Goal: Task Accomplishment & Management: Use online tool/utility

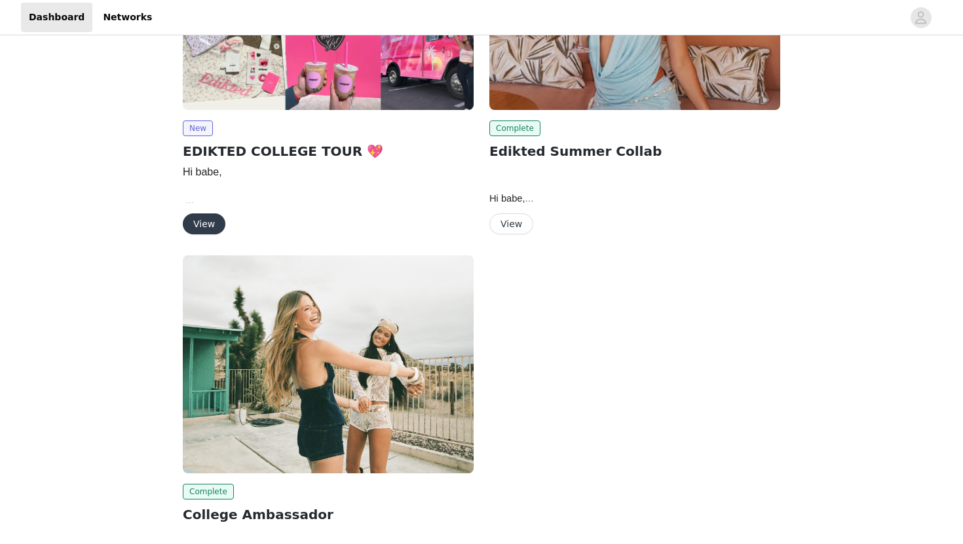
scroll to position [158, 0]
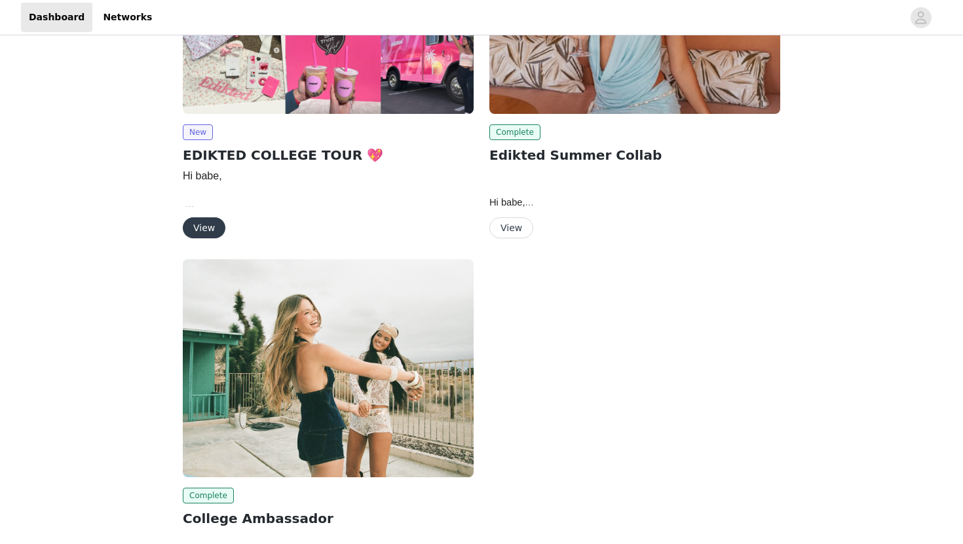
click at [202, 228] on button "View" at bounding box center [204, 227] width 43 height 21
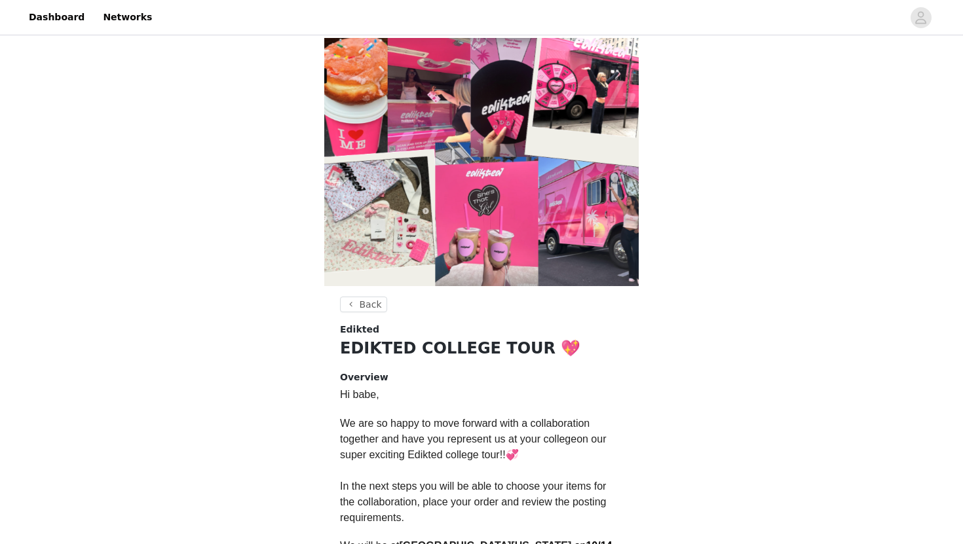
scroll to position [312, 0]
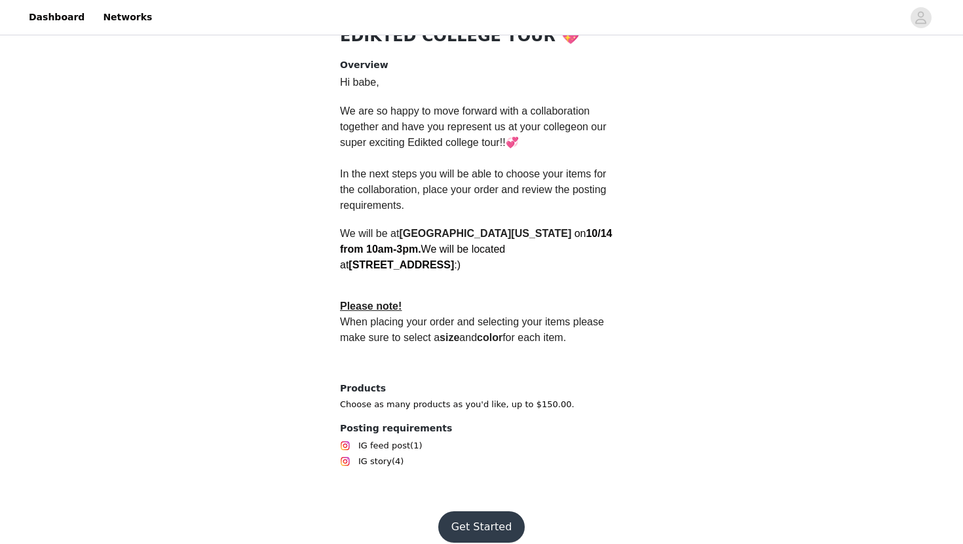
click at [457, 512] on button "Get Started" at bounding box center [481, 527] width 87 height 31
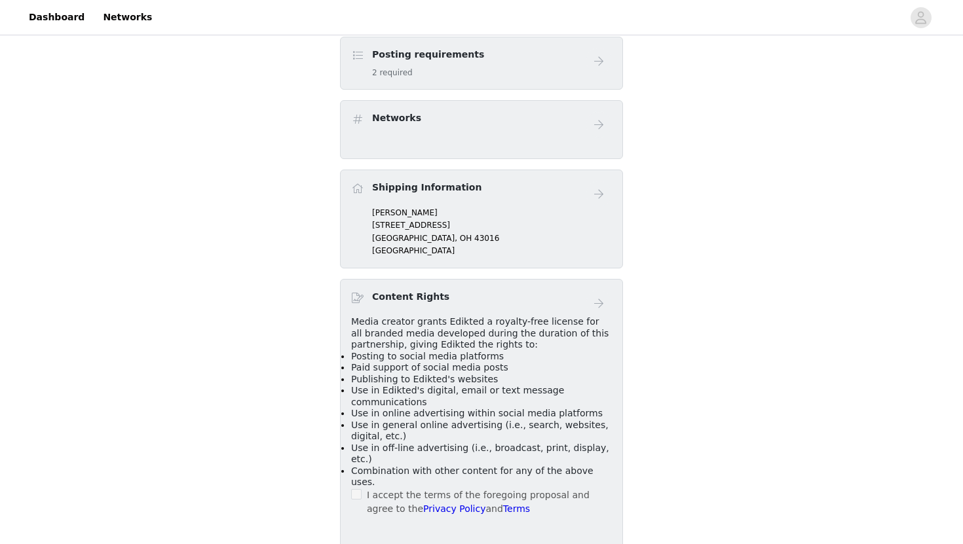
scroll to position [434, 0]
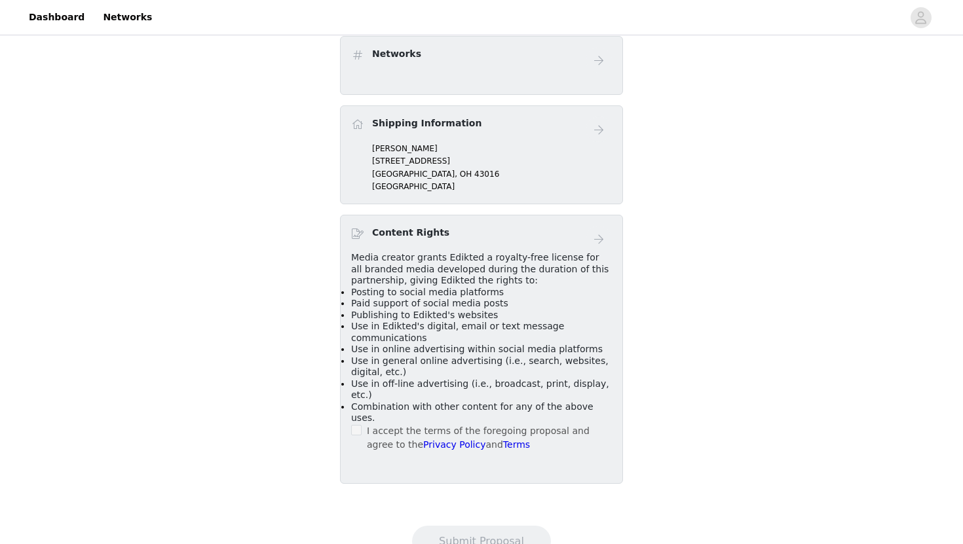
click at [483, 155] on p "[STREET_ADDRESS]" at bounding box center [492, 161] width 240 height 12
click at [355, 425] on span at bounding box center [356, 430] width 10 height 10
click at [454, 215] on div "Content Rights Media creator grants Edikted a royalty-free license for all bran…" at bounding box center [481, 349] width 283 height 269
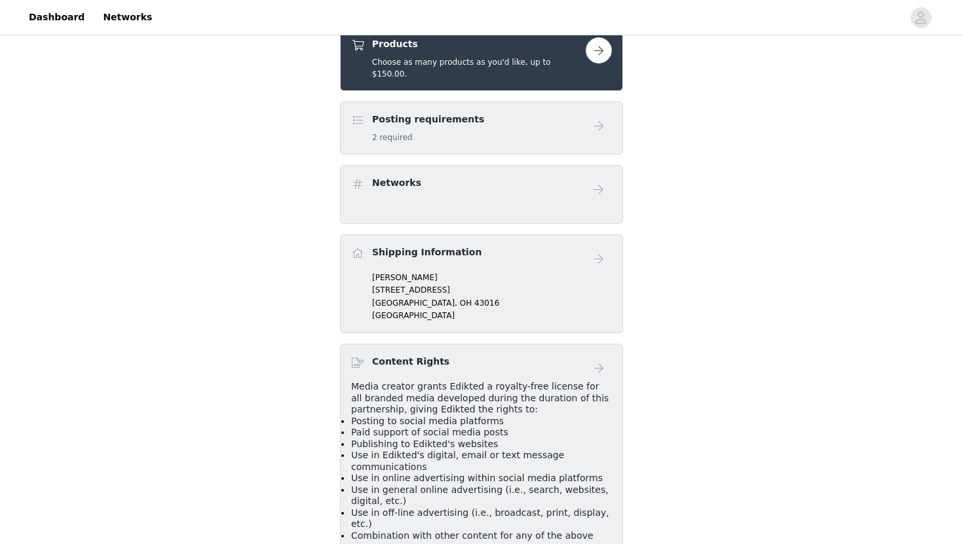
scroll to position [299, 0]
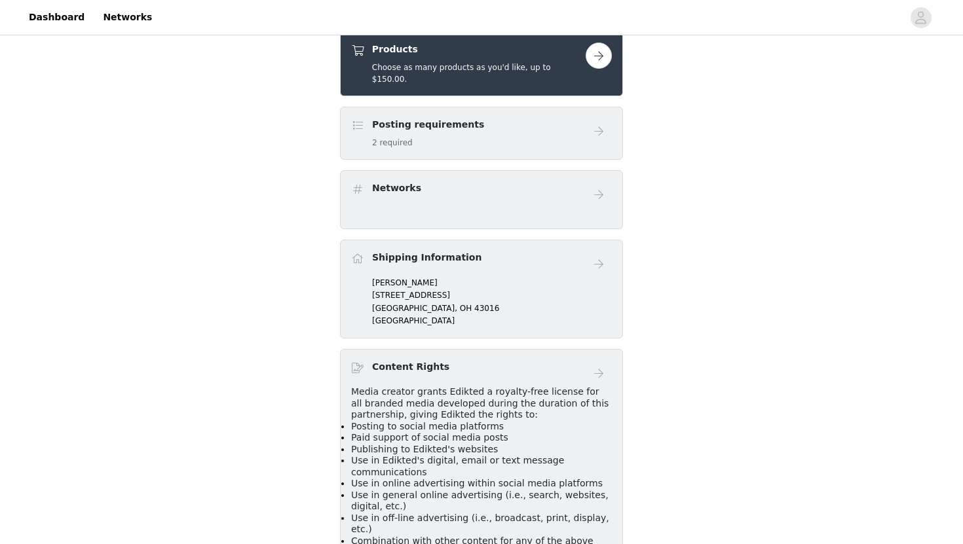
click at [575, 121] on div "Posting requirements 2 required" at bounding box center [468, 133] width 235 height 31
click at [601, 56] on button "button" at bounding box center [599, 56] width 26 height 26
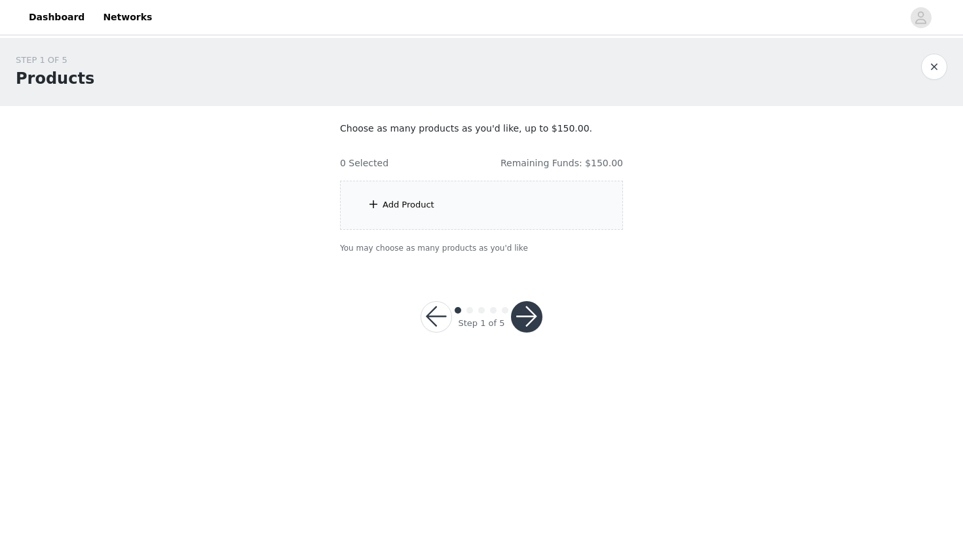
click at [496, 193] on div "Add Product" at bounding box center [481, 205] width 283 height 49
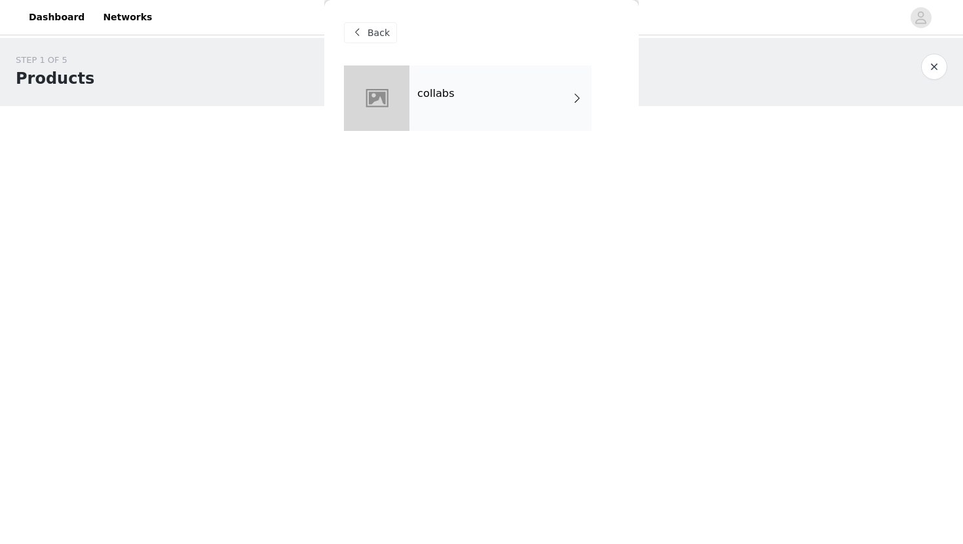
click at [444, 109] on div "collabs" at bounding box center [500, 99] width 182 height 66
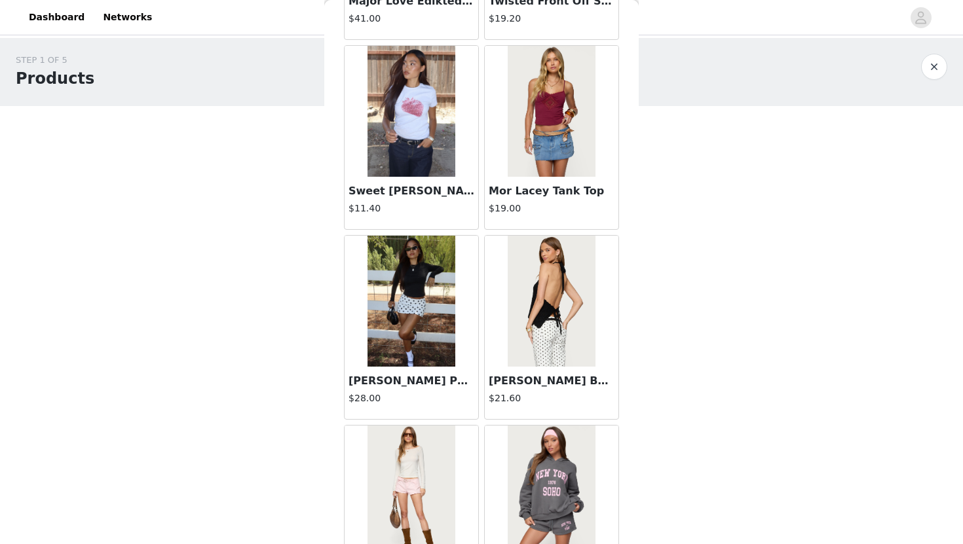
scroll to position [1460, 0]
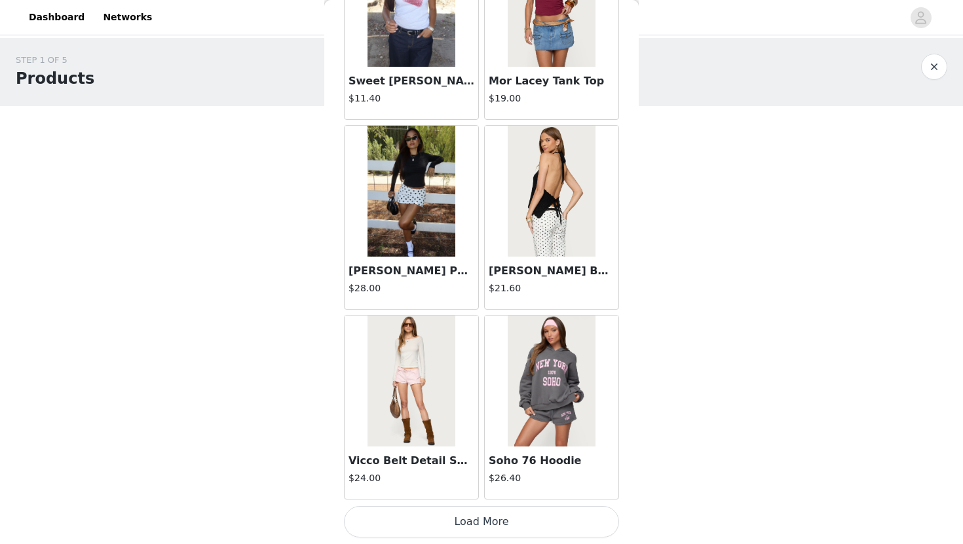
click at [519, 519] on button "Load More" at bounding box center [481, 521] width 275 height 31
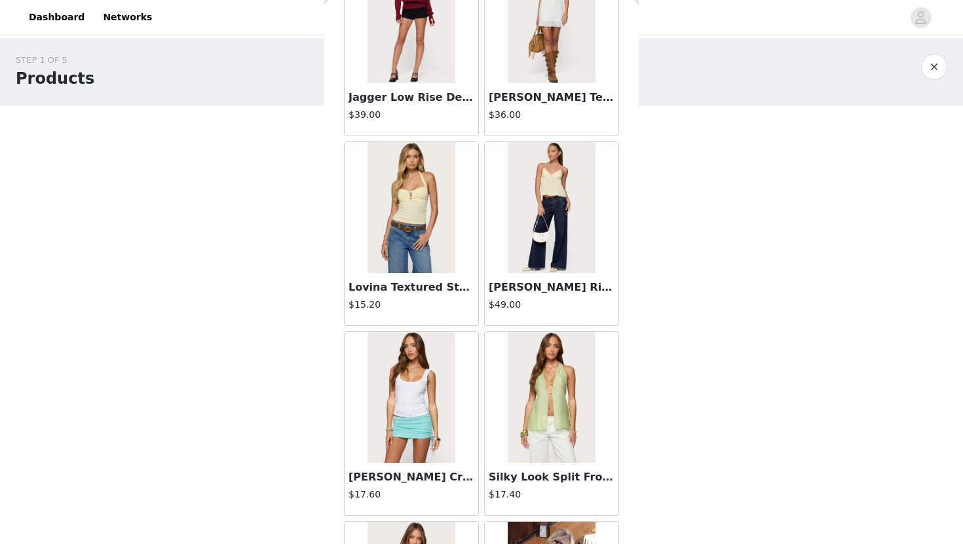
scroll to position [2403, 0]
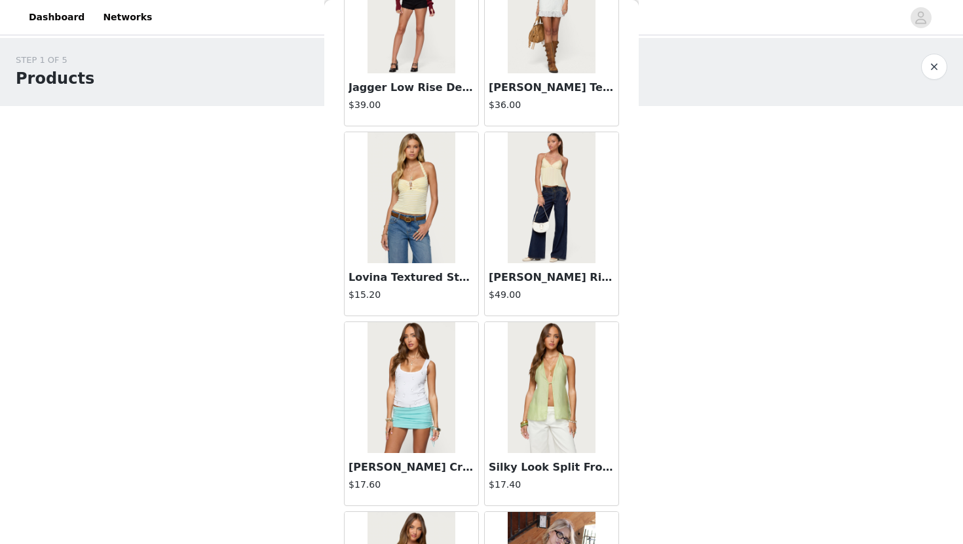
click at [540, 422] on img at bounding box center [551, 387] width 87 height 131
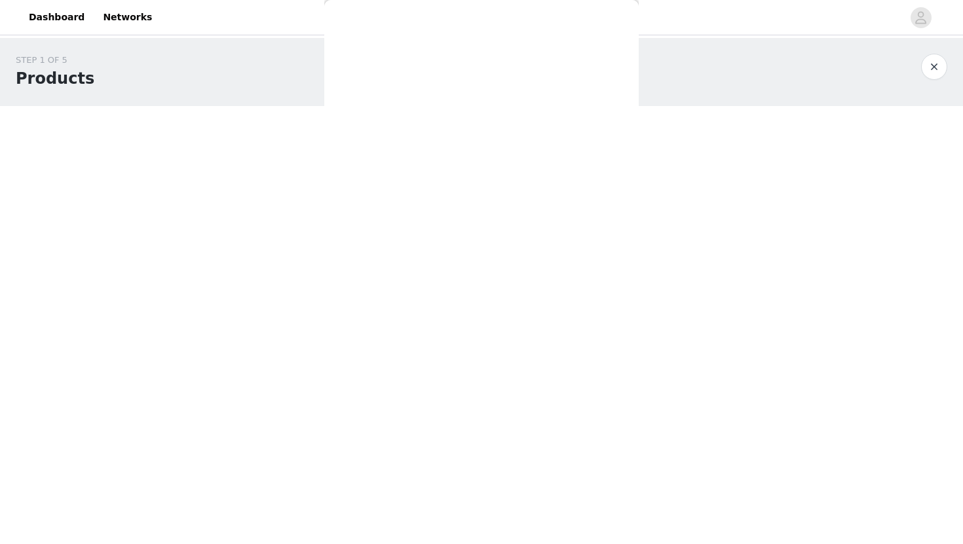
scroll to position [0, 0]
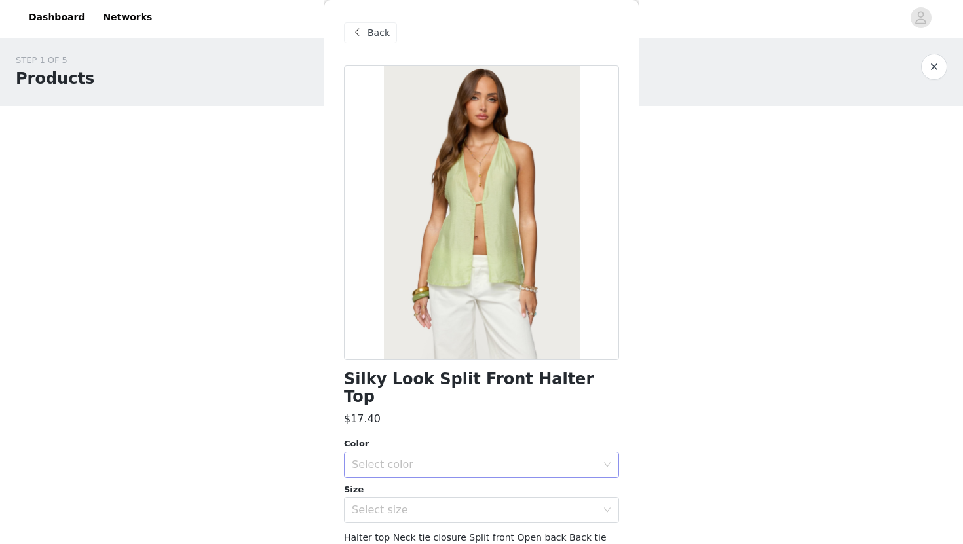
click at [499, 459] on div "Select color" at bounding box center [474, 465] width 245 height 13
click at [478, 482] on li "SAGE" at bounding box center [481, 476] width 275 height 21
click at [476, 504] on div "Select size" at bounding box center [474, 510] width 245 height 13
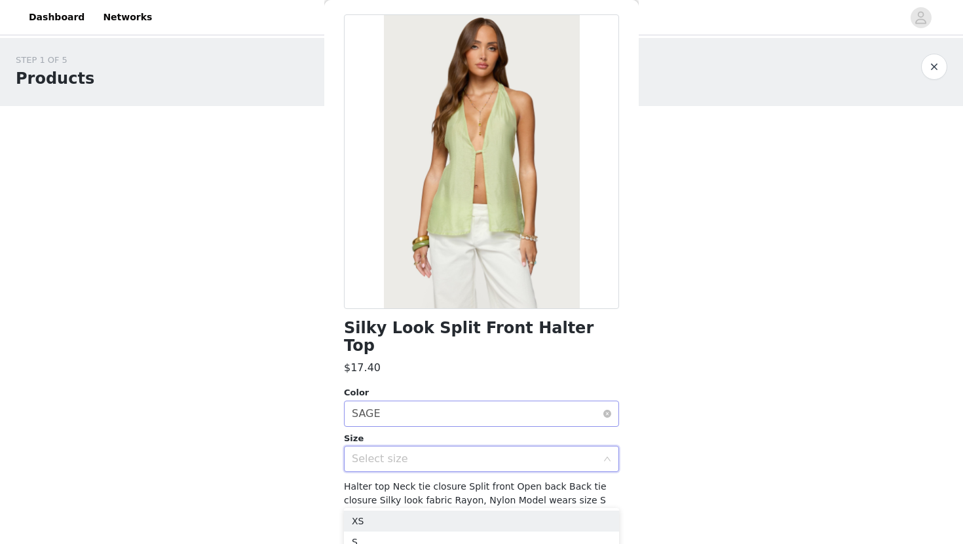
scroll to position [52, 0]
click at [395, 536] on li "S" at bounding box center [481, 542] width 275 height 21
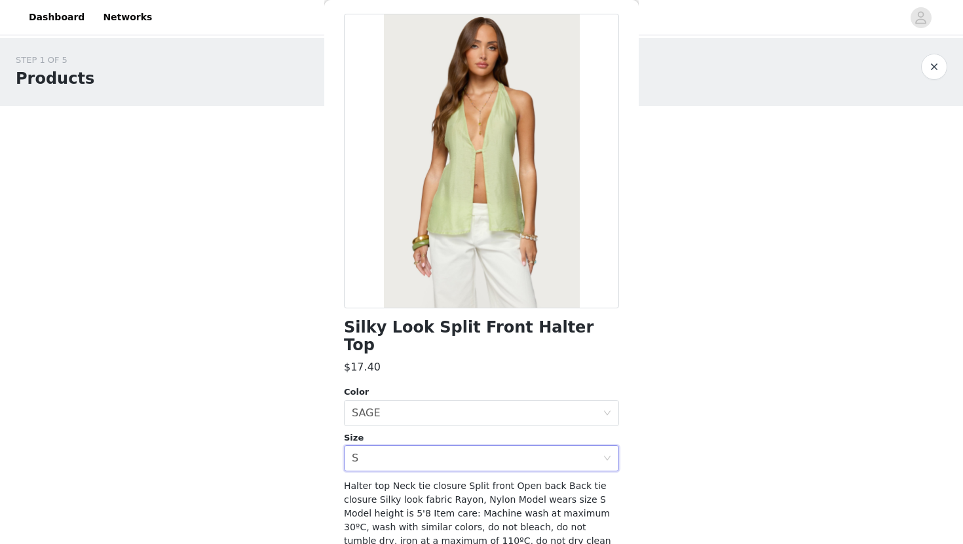
scroll to position [93, 0]
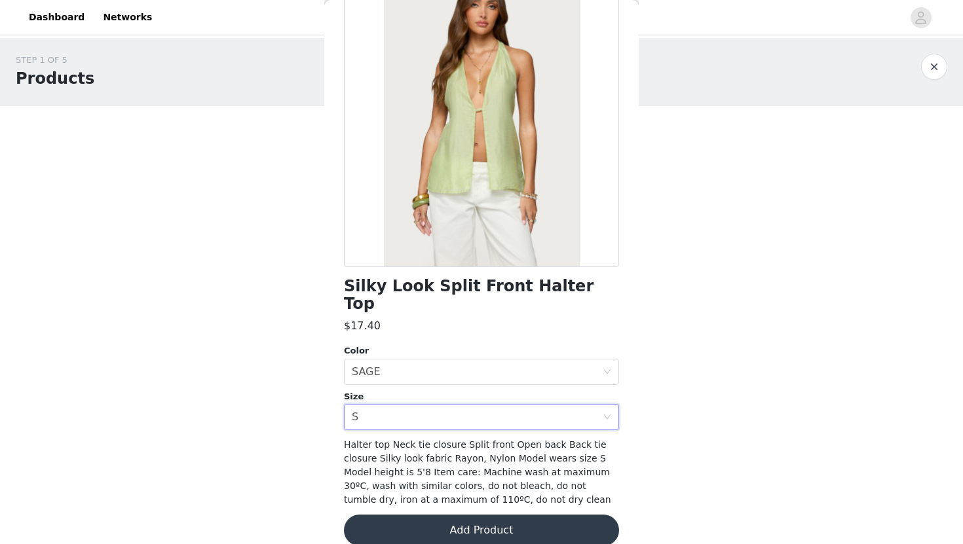
click at [488, 515] on button "Add Product" at bounding box center [481, 530] width 275 height 31
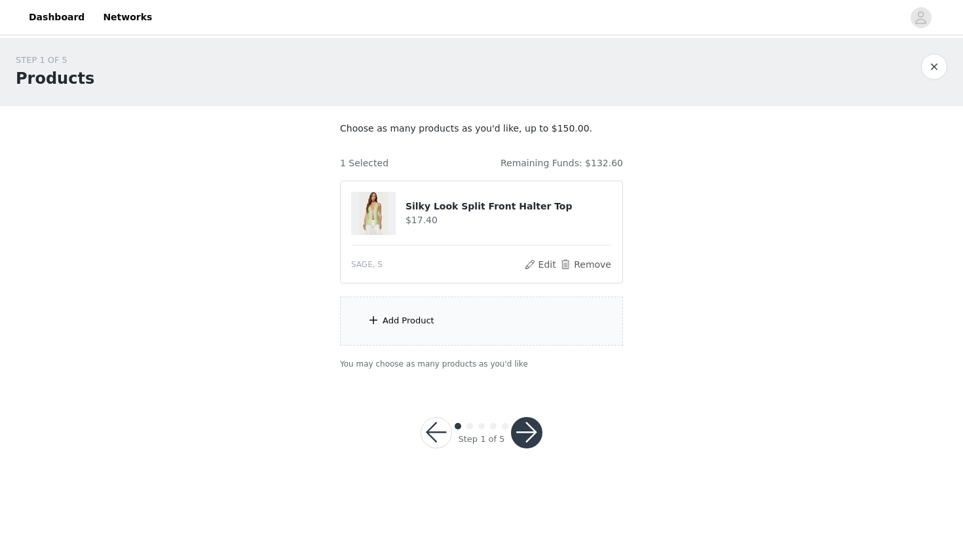
click at [546, 305] on div "Add Product" at bounding box center [481, 321] width 283 height 49
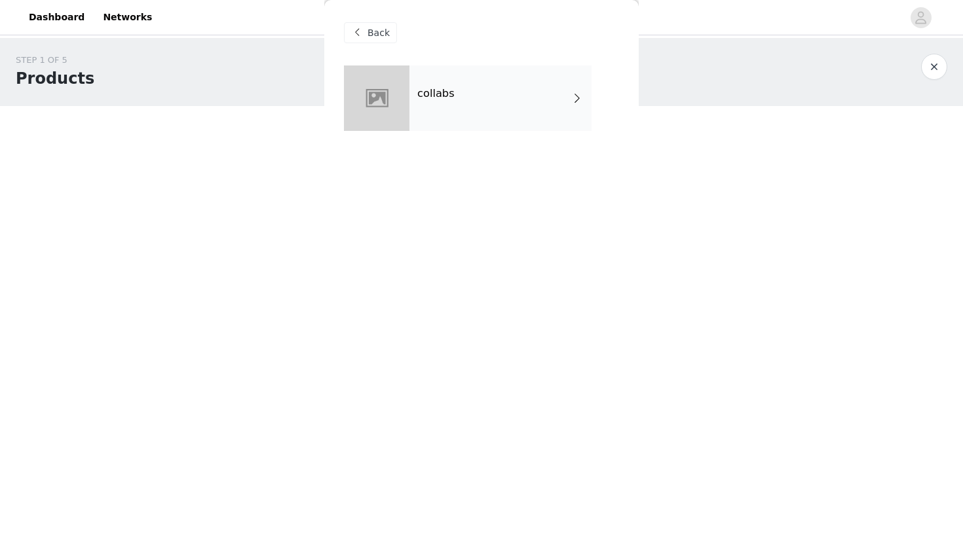
click at [512, 85] on div "collabs" at bounding box center [500, 99] width 182 height 66
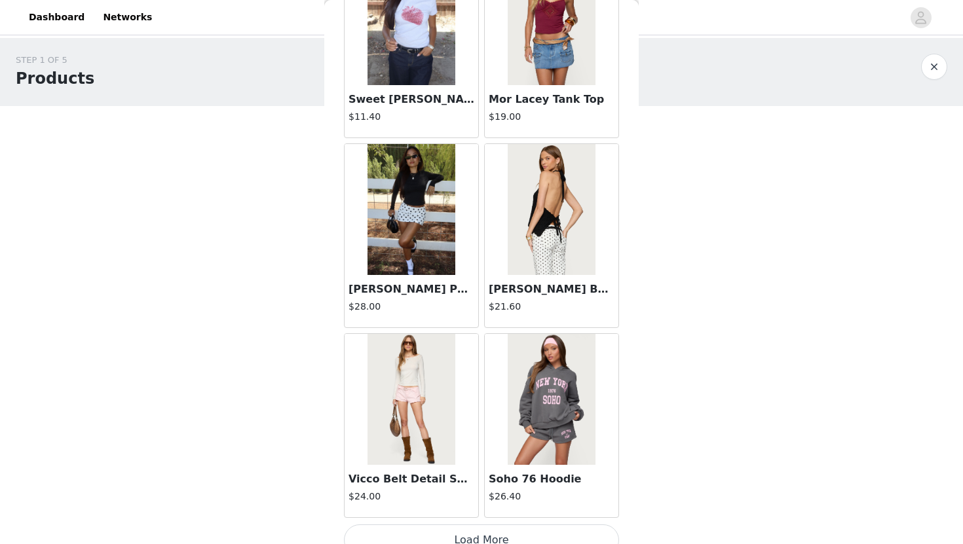
scroll to position [1460, 0]
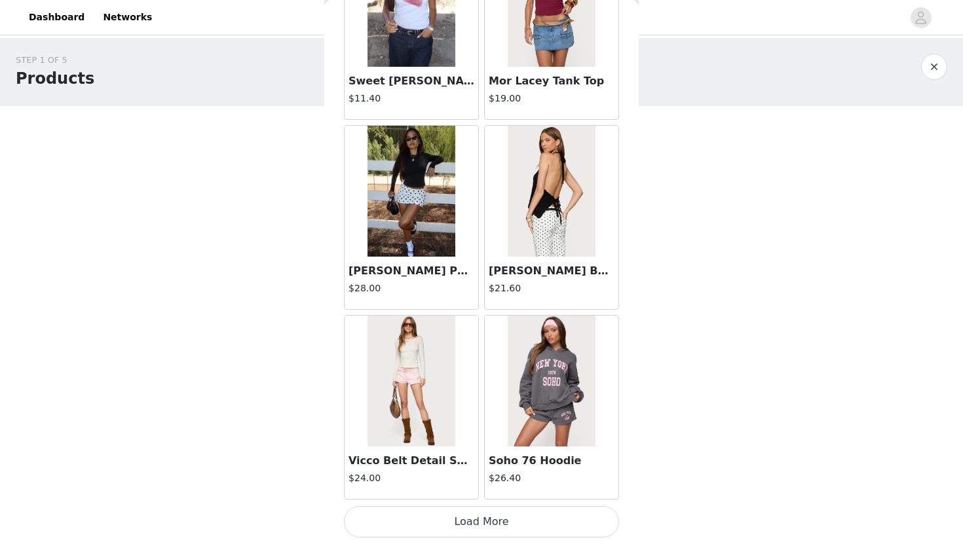
click at [499, 523] on button "Load More" at bounding box center [481, 521] width 275 height 31
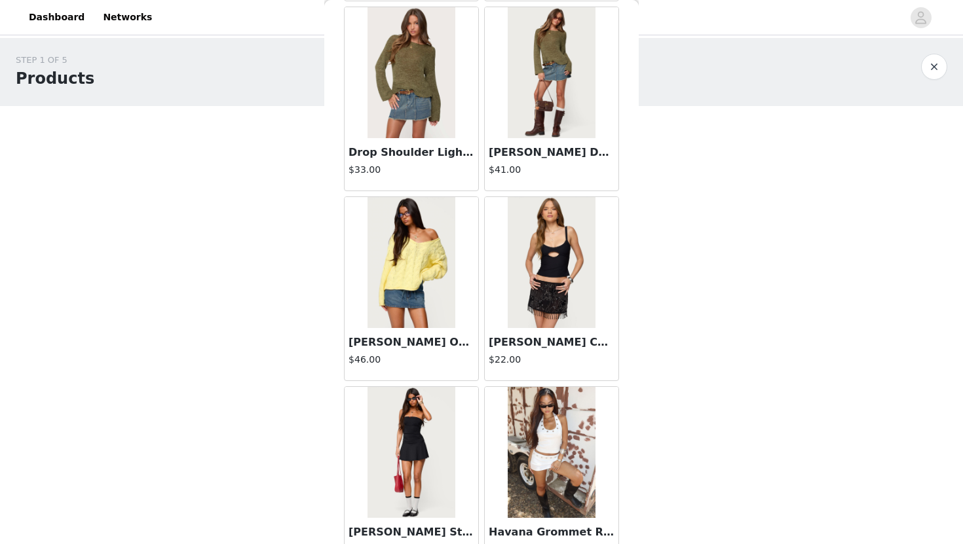
scroll to position [3360, 0]
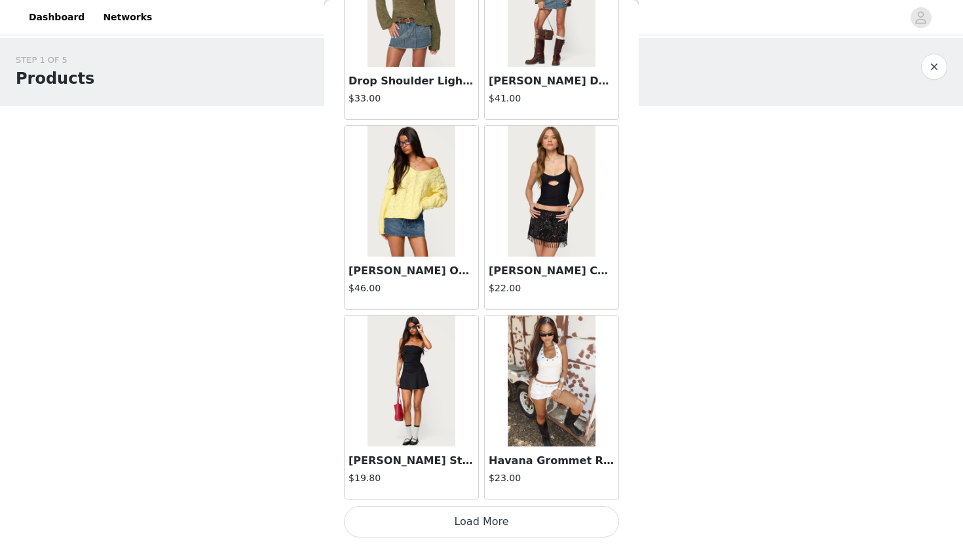
click at [525, 522] on button "Load More" at bounding box center [481, 521] width 275 height 31
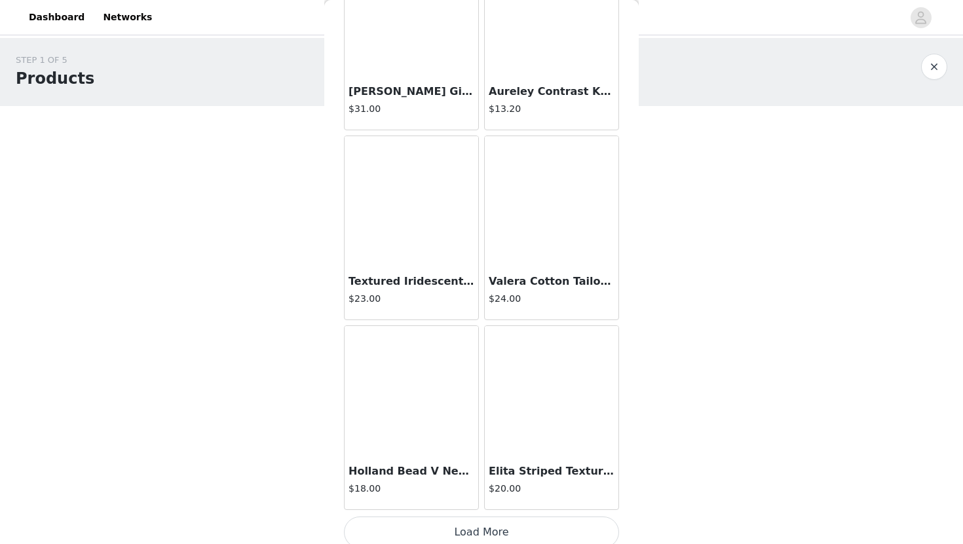
scroll to position [5259, 0]
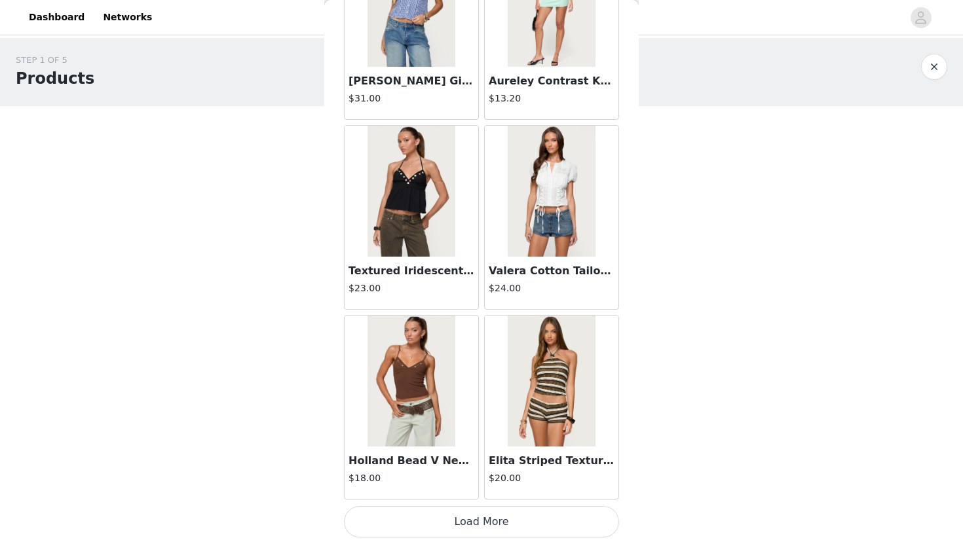
click at [509, 521] on button "Load More" at bounding box center [481, 521] width 275 height 31
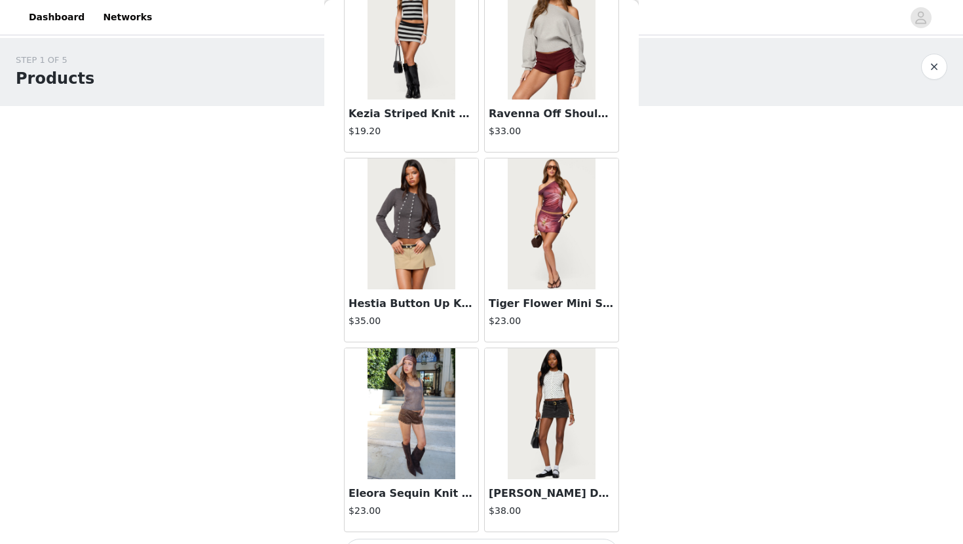
scroll to position [7159, 0]
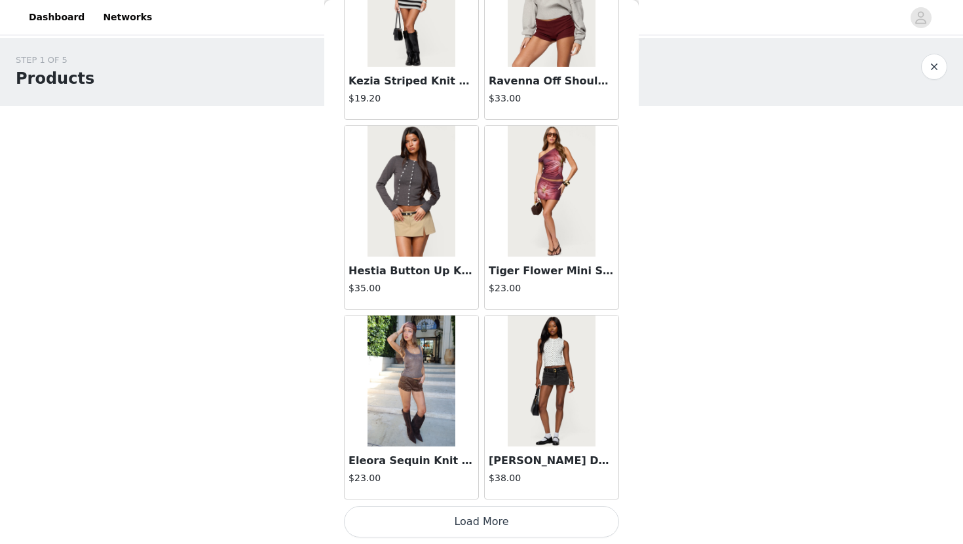
click at [522, 519] on button "Load More" at bounding box center [481, 521] width 275 height 31
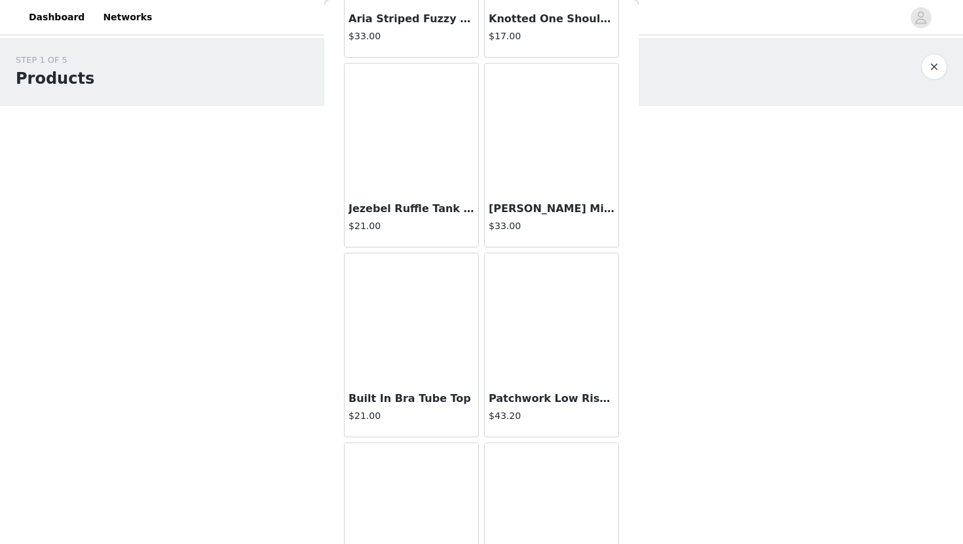
scroll to position [9059, 0]
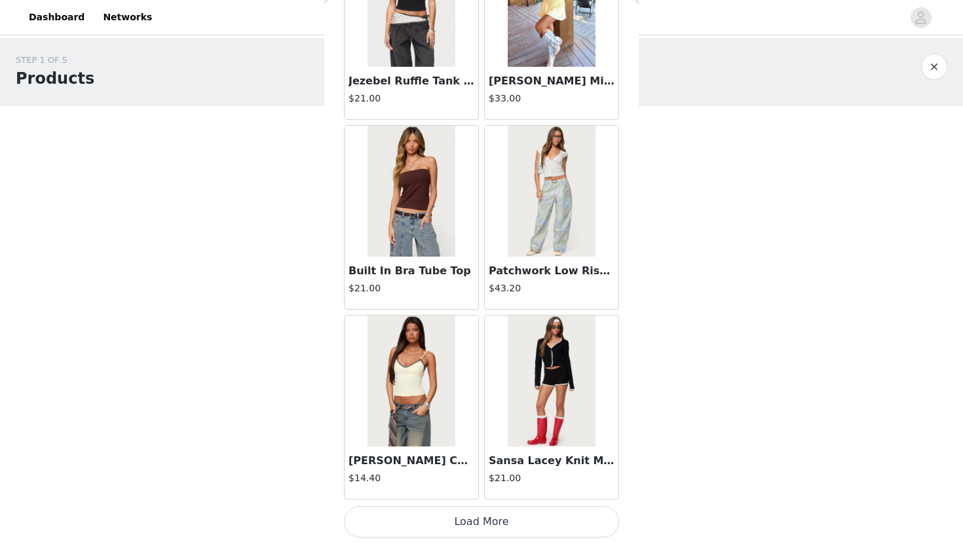
click at [519, 519] on button "Load More" at bounding box center [481, 521] width 275 height 31
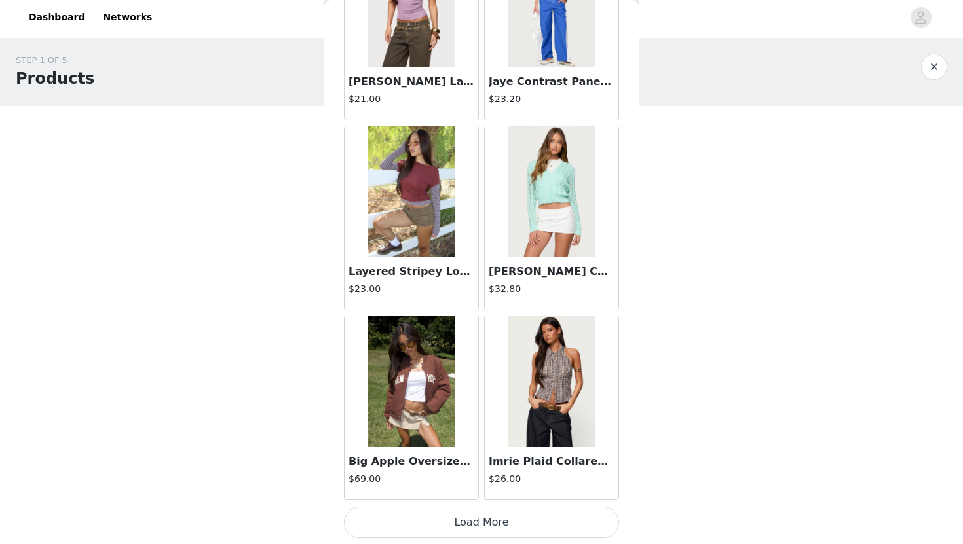
scroll to position [10958, 0]
click at [528, 520] on button "Load More" at bounding box center [481, 521] width 275 height 31
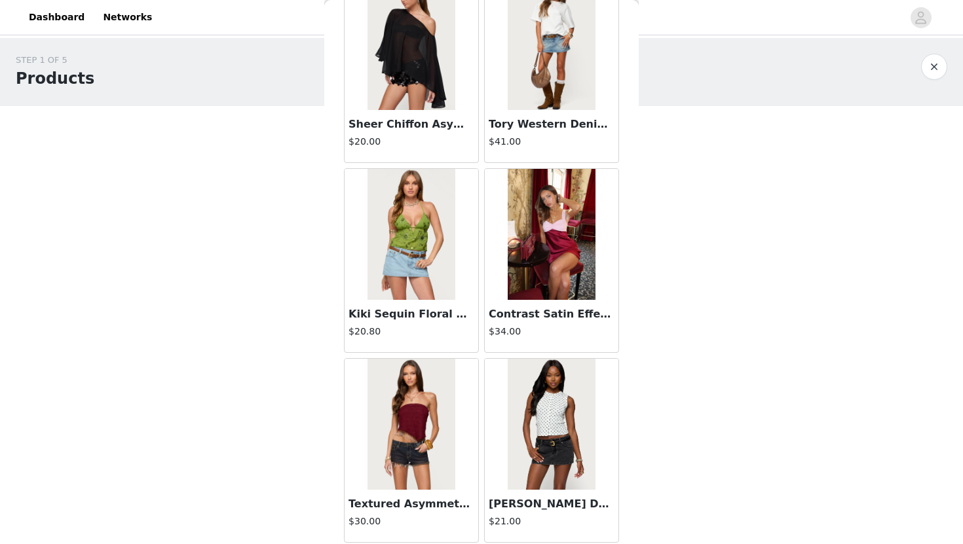
scroll to position [12858, 0]
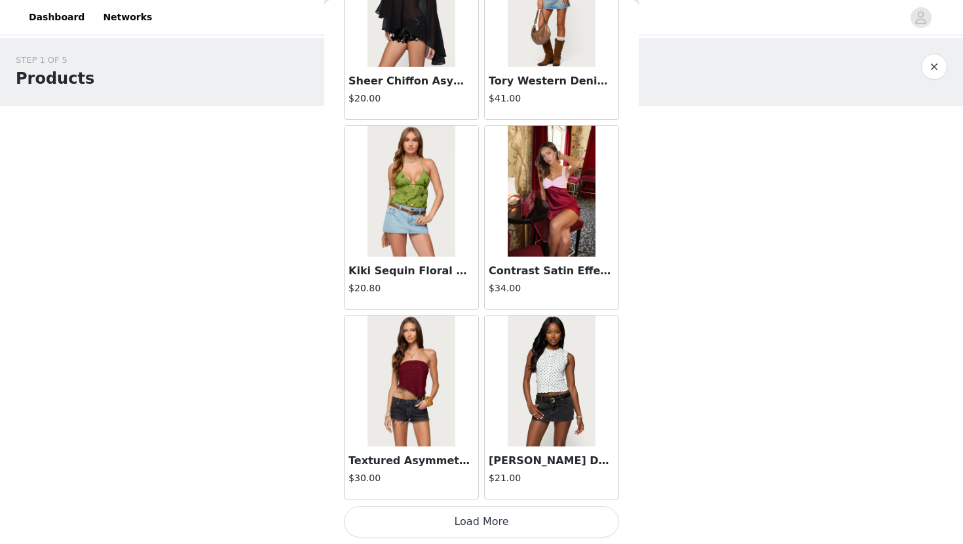
click at [528, 515] on button "Load More" at bounding box center [481, 521] width 275 height 31
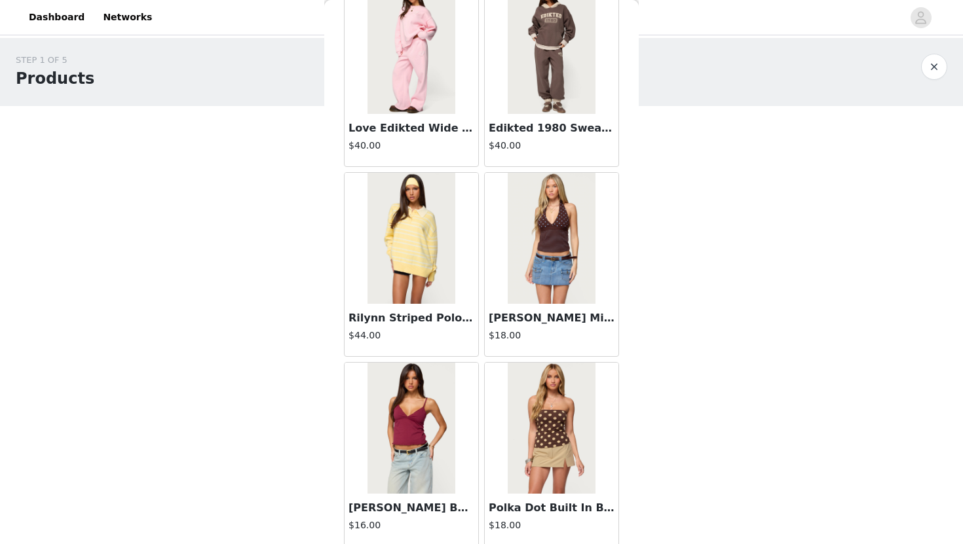
scroll to position [13571, 0]
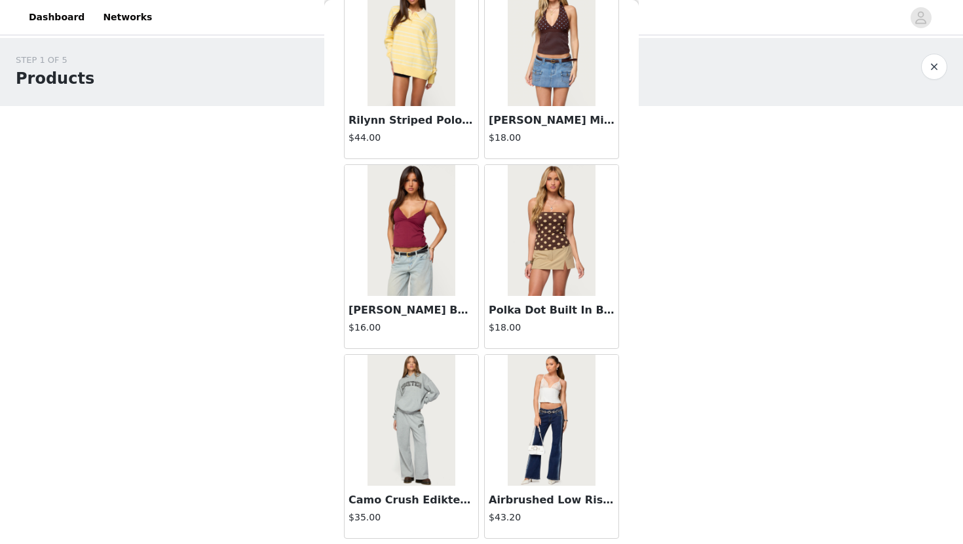
click at [538, 47] on img at bounding box center [551, 40] width 87 height 131
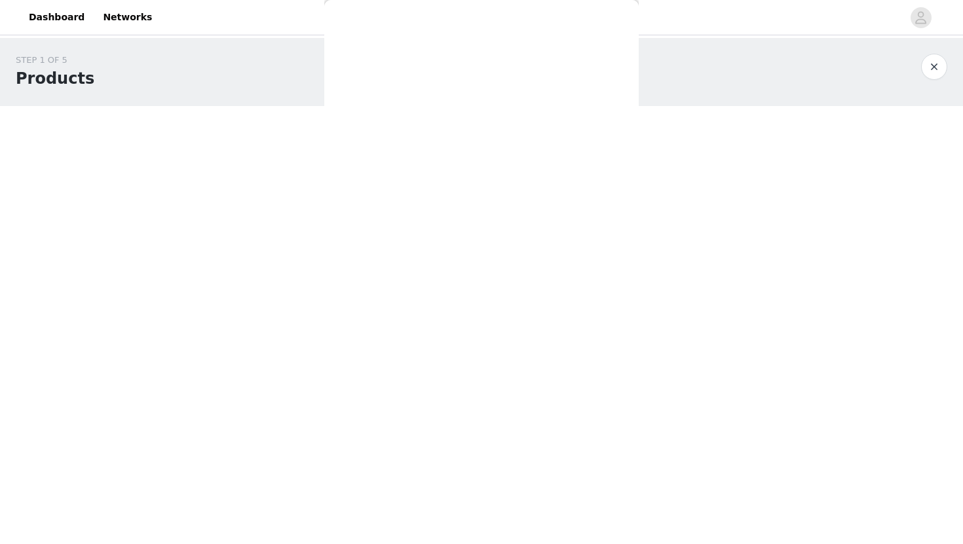
scroll to position [93, 0]
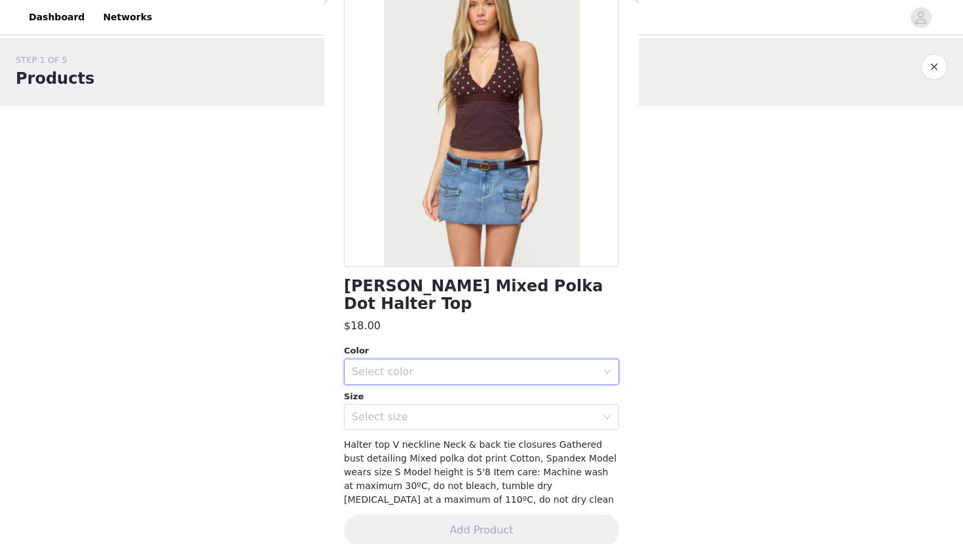
click at [423, 360] on div "Select color" at bounding box center [477, 372] width 251 height 25
click at [412, 411] on div "Select size" at bounding box center [474, 417] width 245 height 13
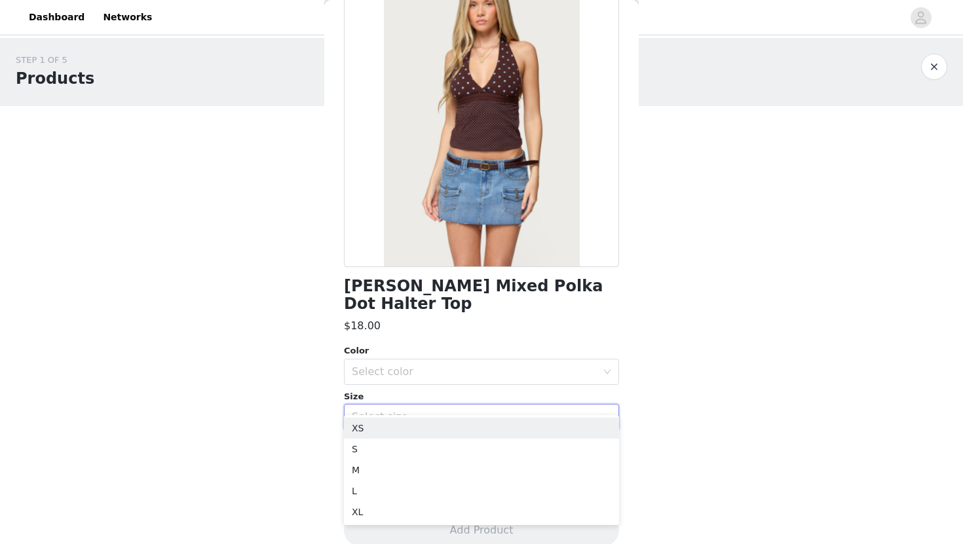
click at [400, 411] on div "Select size" at bounding box center [474, 417] width 245 height 13
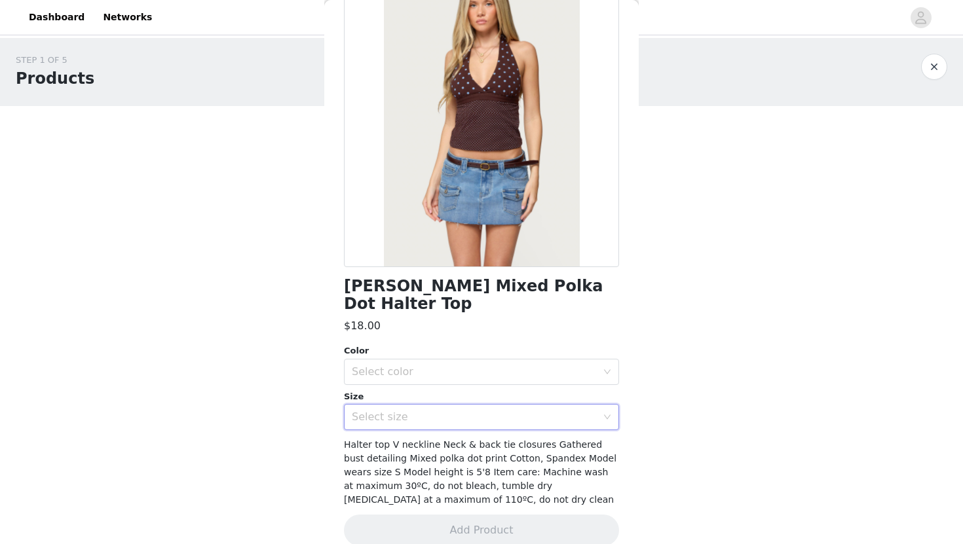
click at [396, 405] on div "Select size" at bounding box center [477, 417] width 251 height 25
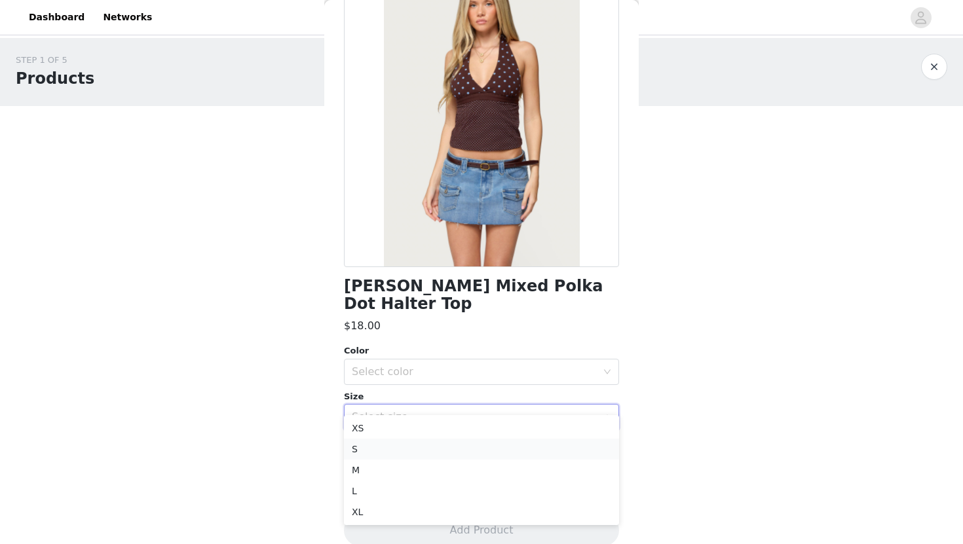
click at [390, 442] on li "S" at bounding box center [481, 449] width 275 height 21
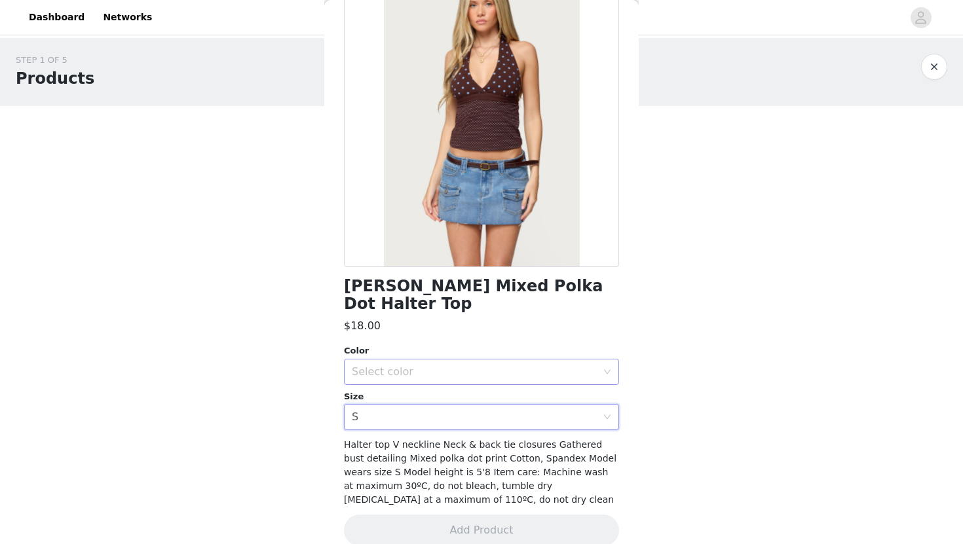
click at [413, 366] on div "Select color" at bounding box center [474, 372] width 245 height 13
click at [405, 383] on li "BROWN" at bounding box center [481, 383] width 275 height 21
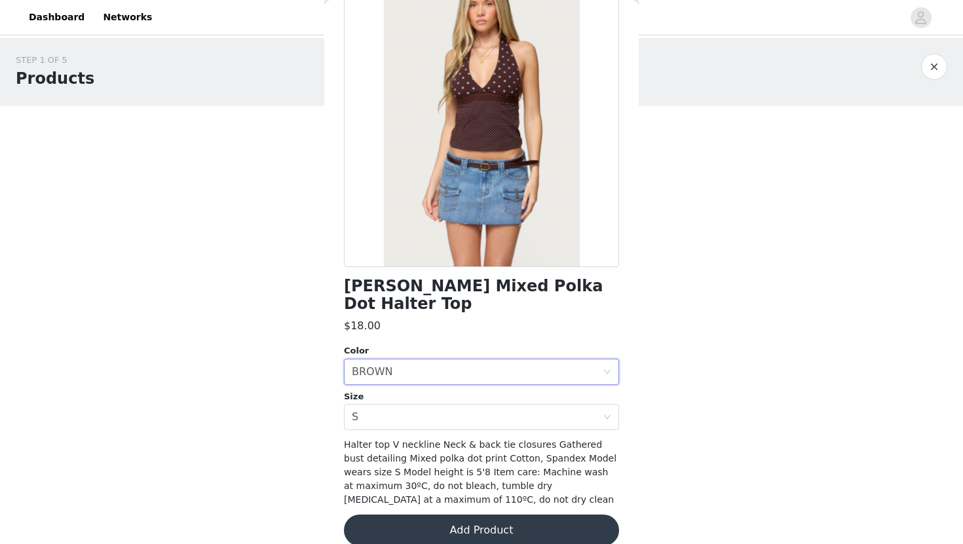
click at [438, 515] on button "Add Product" at bounding box center [481, 530] width 275 height 31
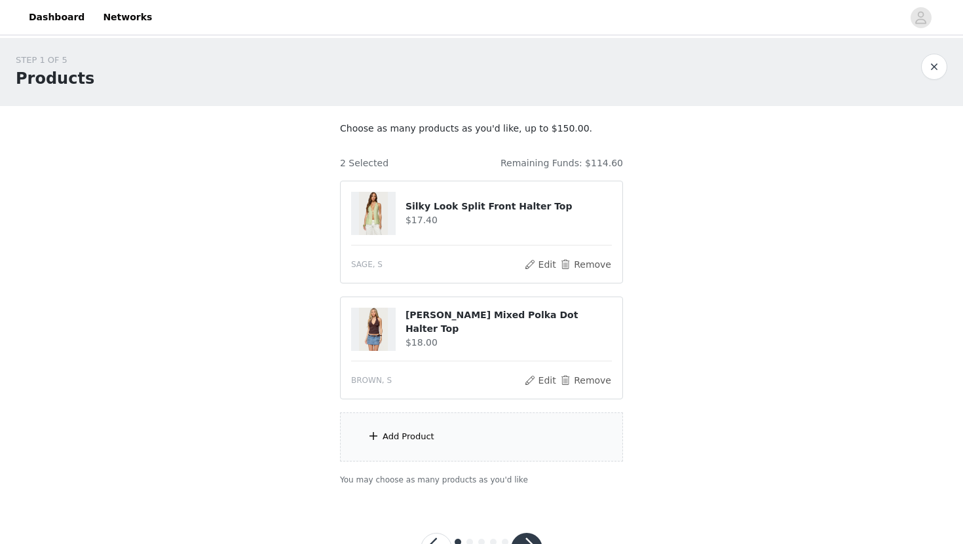
click at [423, 453] on div "Add Product" at bounding box center [481, 437] width 283 height 49
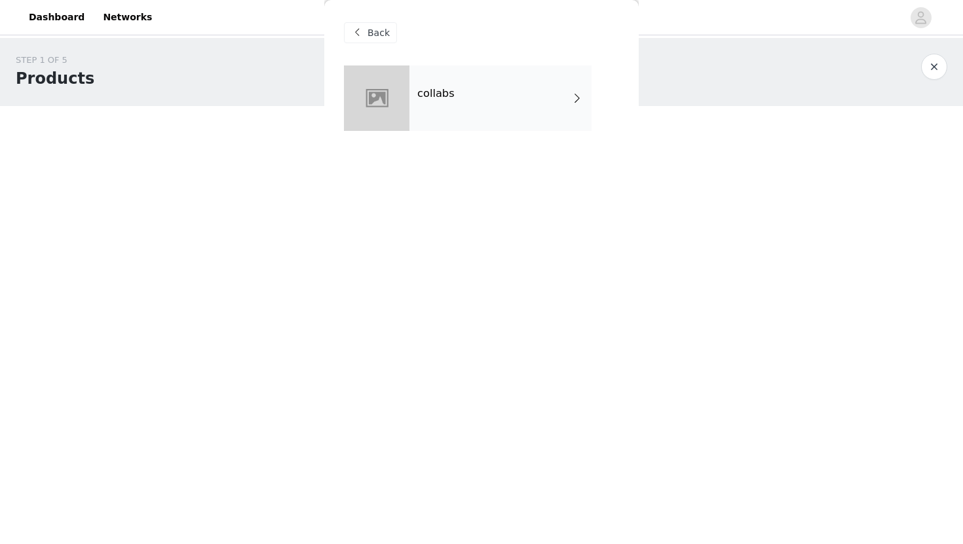
click at [452, 110] on div "collabs" at bounding box center [500, 99] width 182 height 66
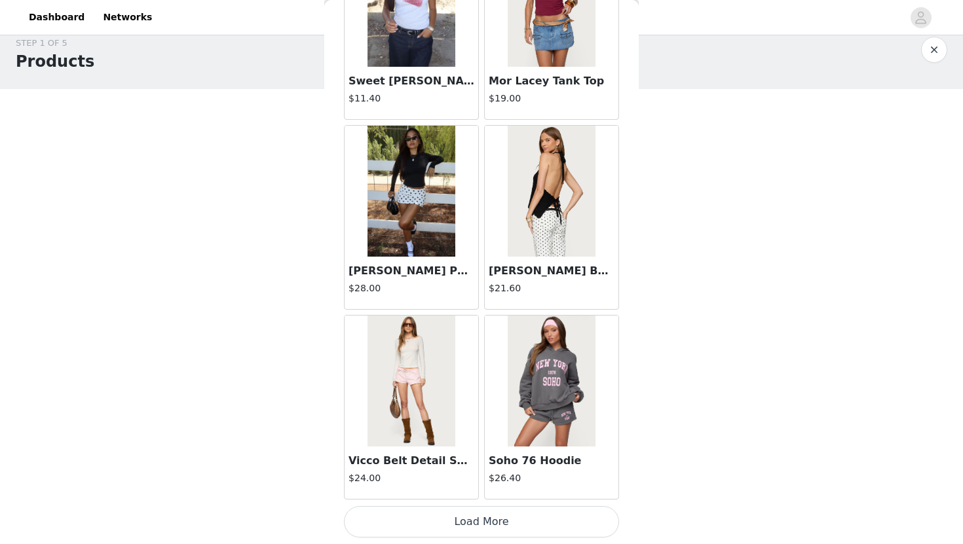
scroll to position [19, 0]
click at [531, 512] on button "Load More" at bounding box center [481, 521] width 275 height 31
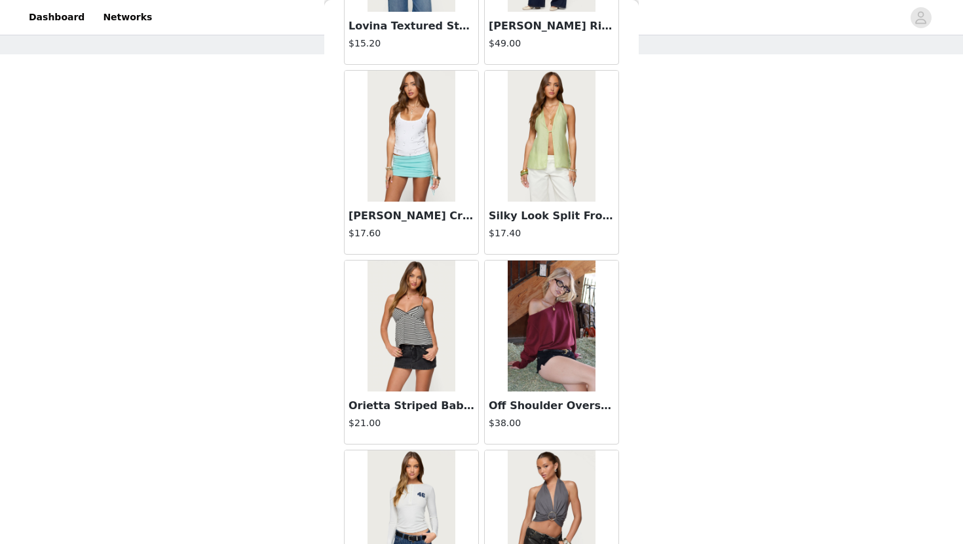
scroll to position [2655, 0]
click at [403, 366] on img at bounding box center [410, 326] width 87 height 131
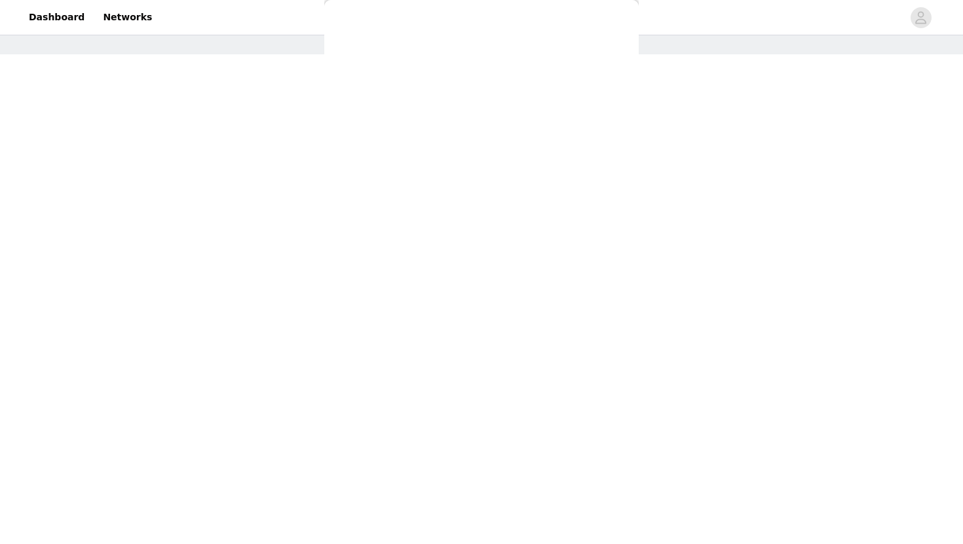
scroll to position [0, 0]
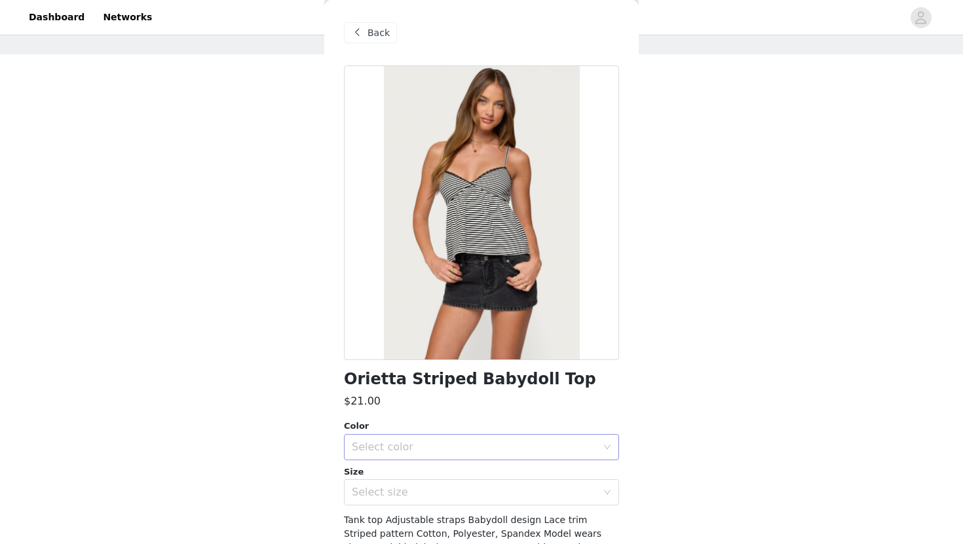
click at [407, 452] on div "Select color" at bounding box center [474, 447] width 245 height 13
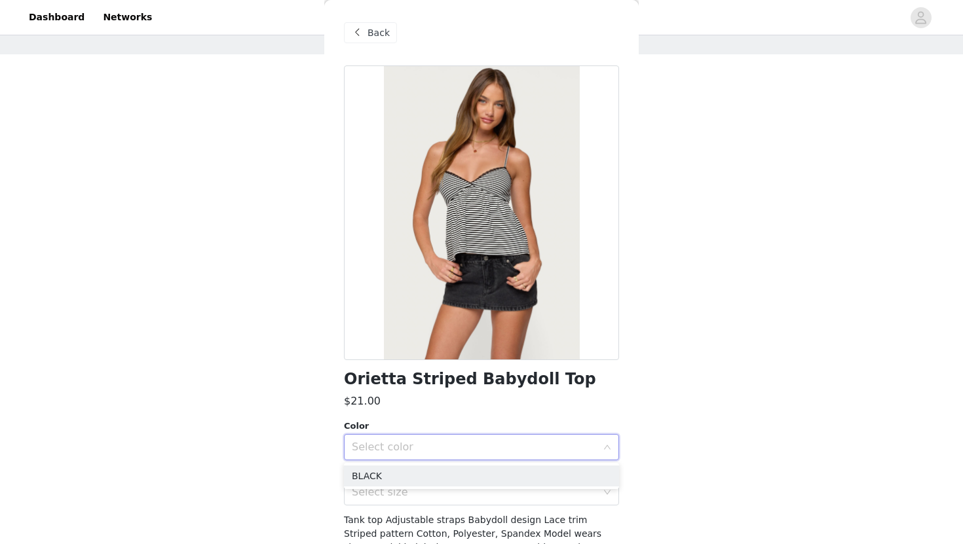
click at [368, 42] on div "Back" at bounding box center [370, 32] width 53 height 21
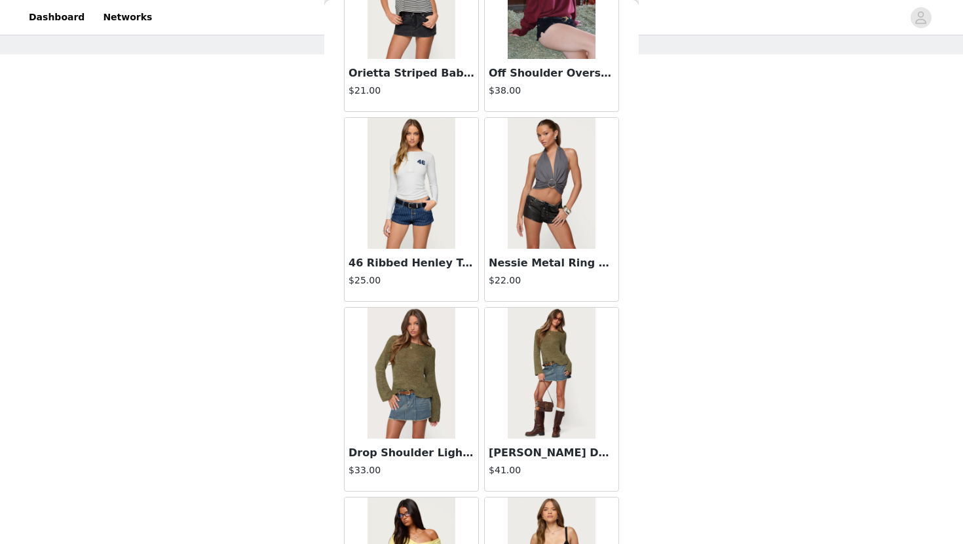
scroll to position [3360, 0]
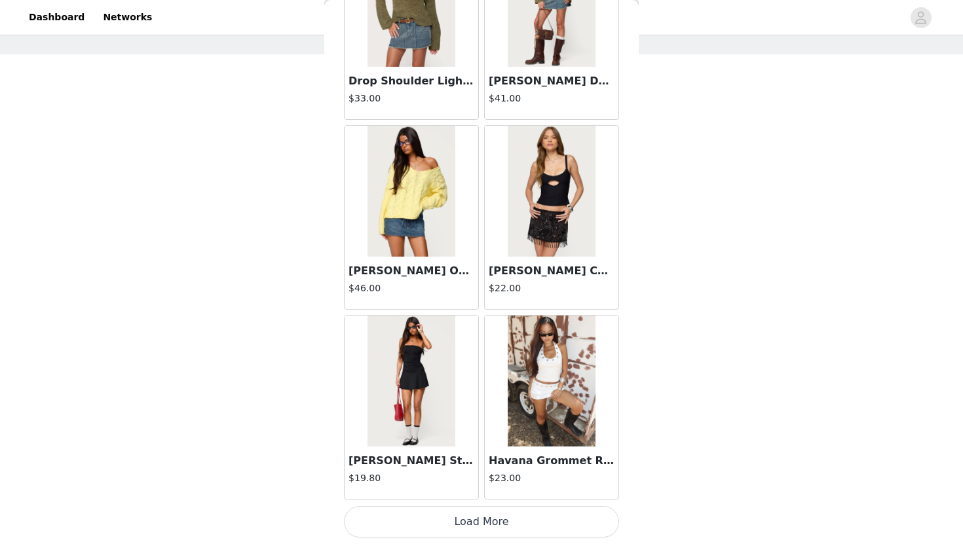
click at [544, 411] on img at bounding box center [551, 381] width 87 height 131
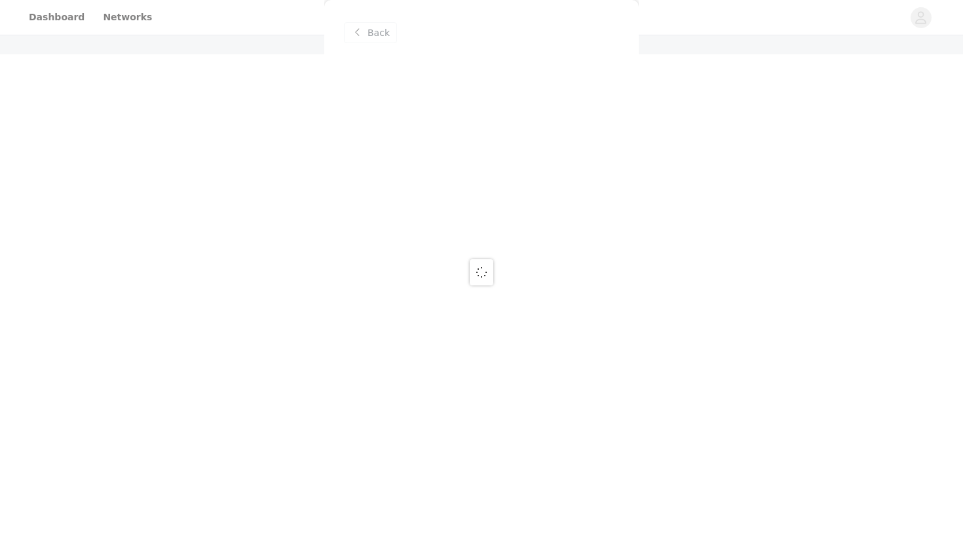
scroll to position [0, 0]
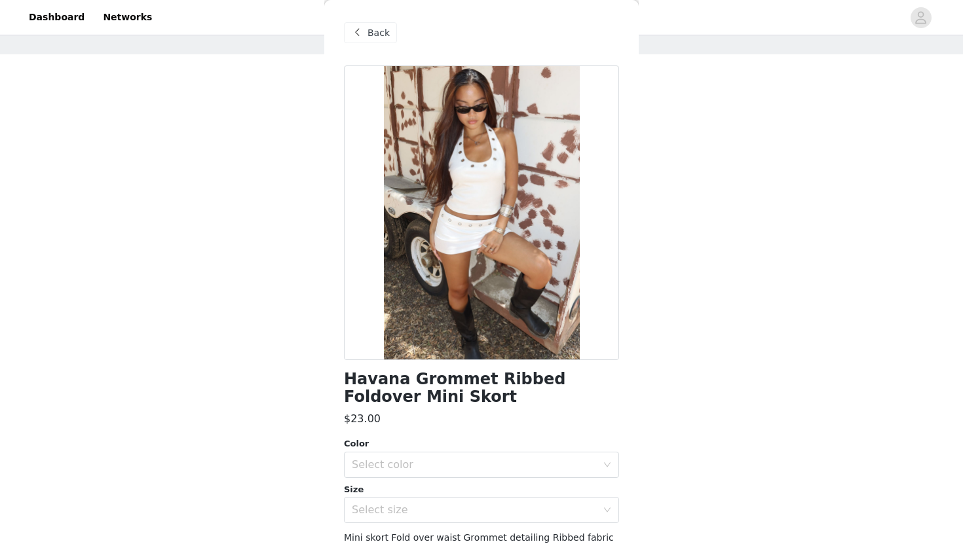
click at [358, 29] on span at bounding box center [357, 33] width 16 height 16
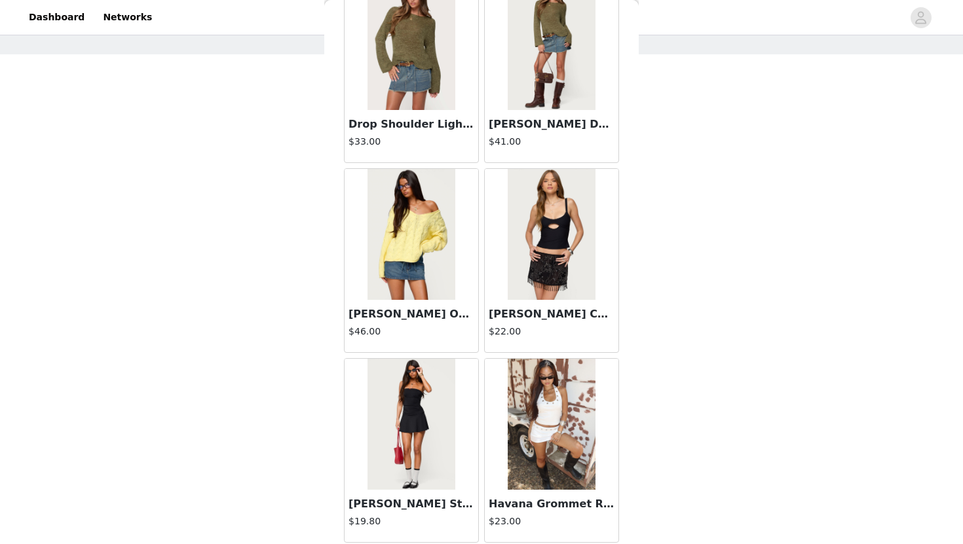
scroll to position [3360, 0]
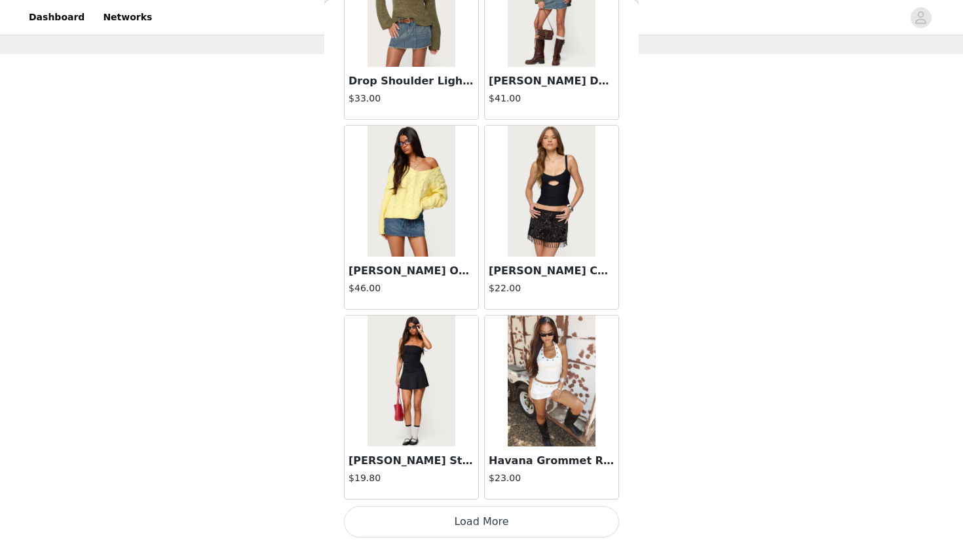
click at [541, 535] on button "Load More" at bounding box center [481, 521] width 275 height 31
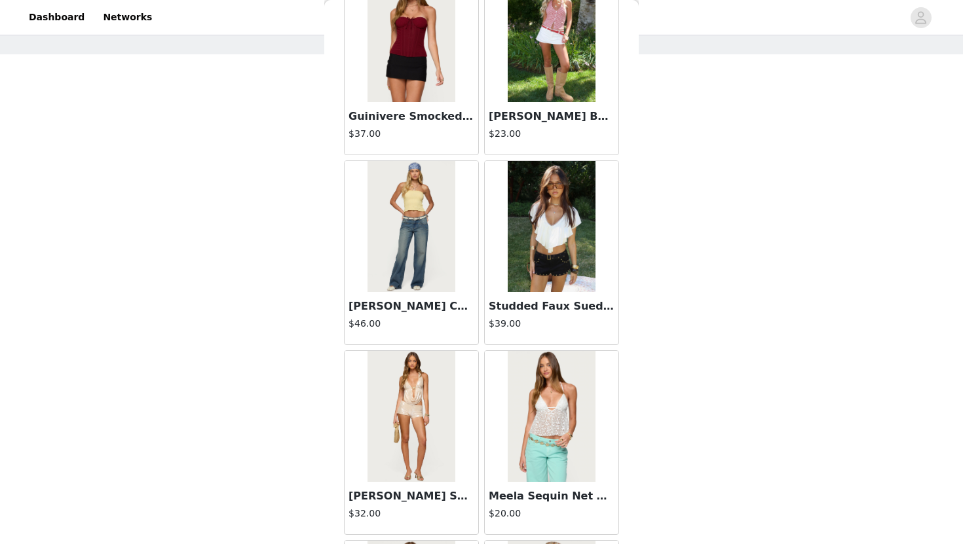
scroll to position [3910, 0]
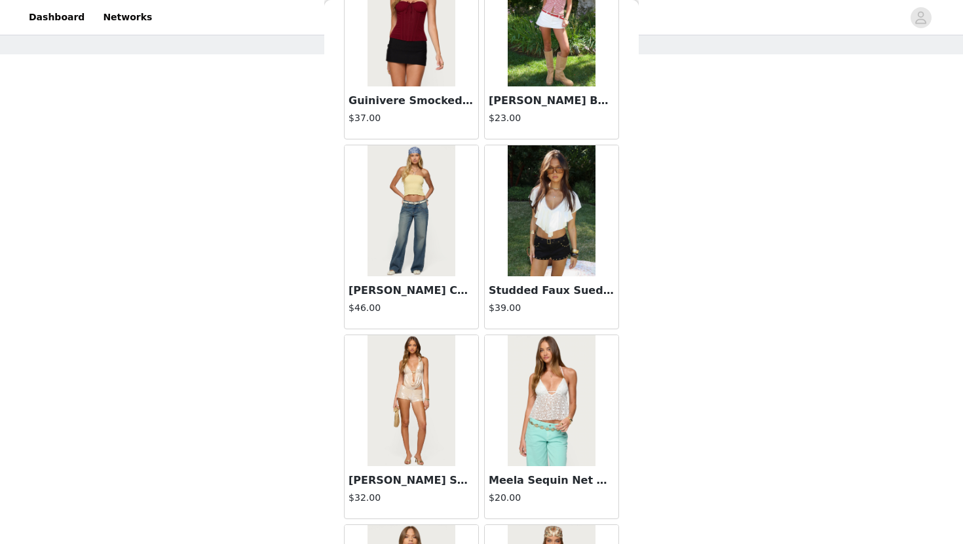
click at [424, 435] on img at bounding box center [410, 400] width 87 height 131
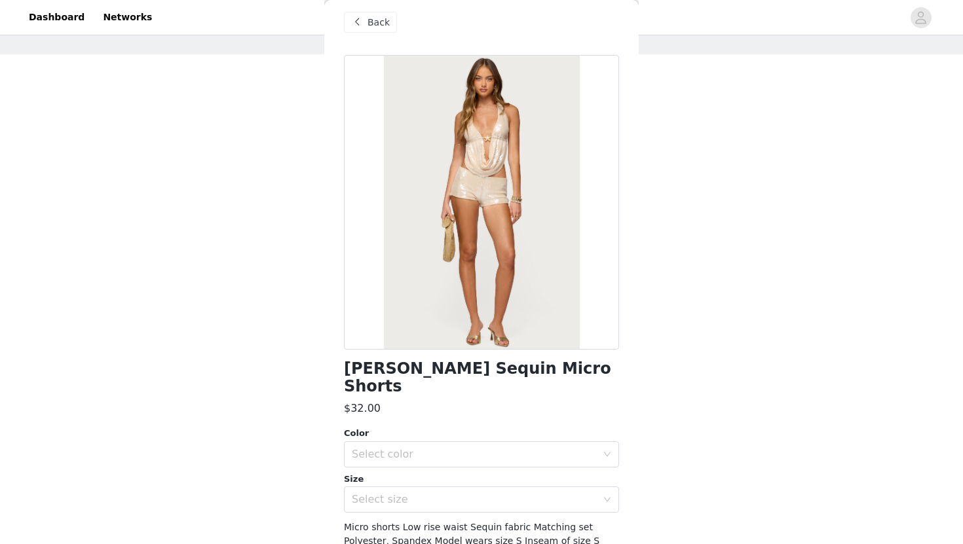
scroll to position [0, 0]
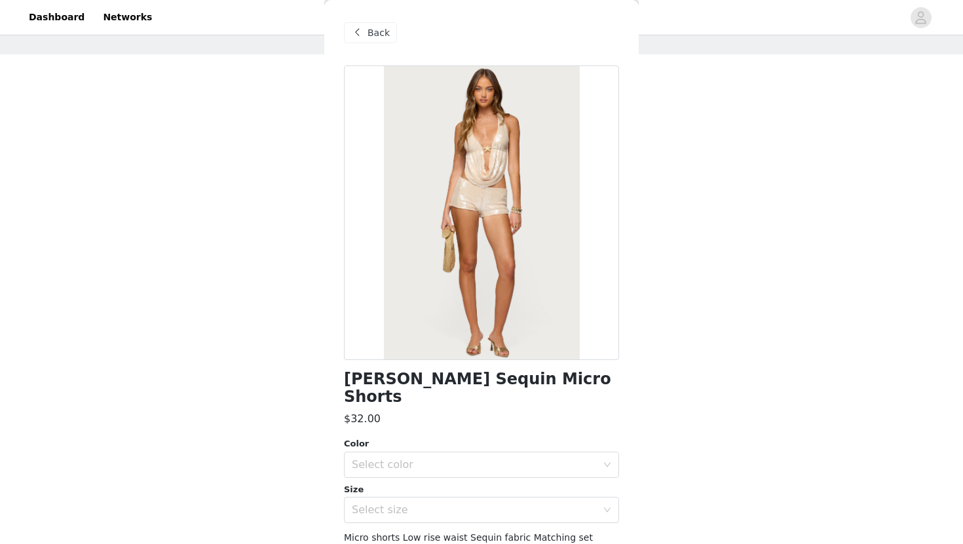
click at [358, 24] on div "Back" at bounding box center [370, 32] width 53 height 21
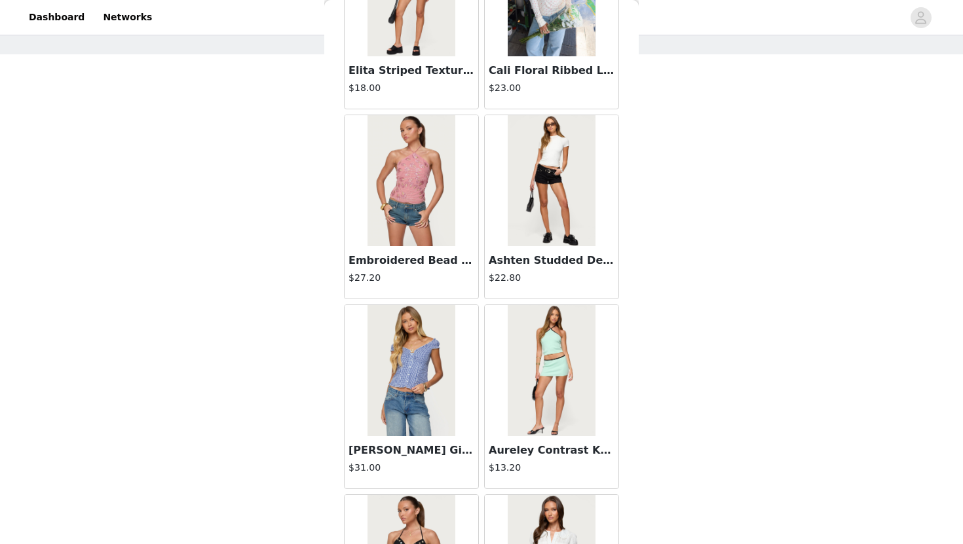
scroll to position [5259, 0]
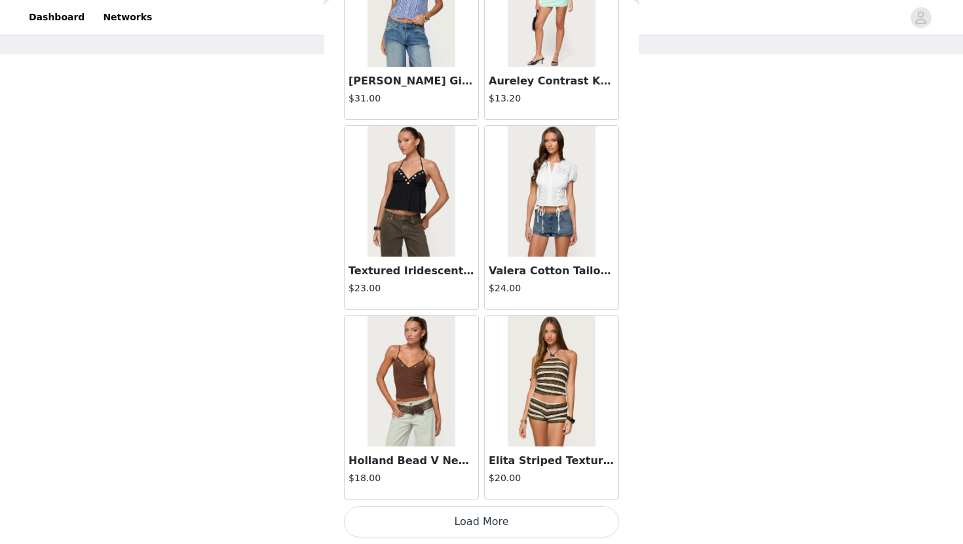
click at [431, 213] on img at bounding box center [410, 191] width 87 height 131
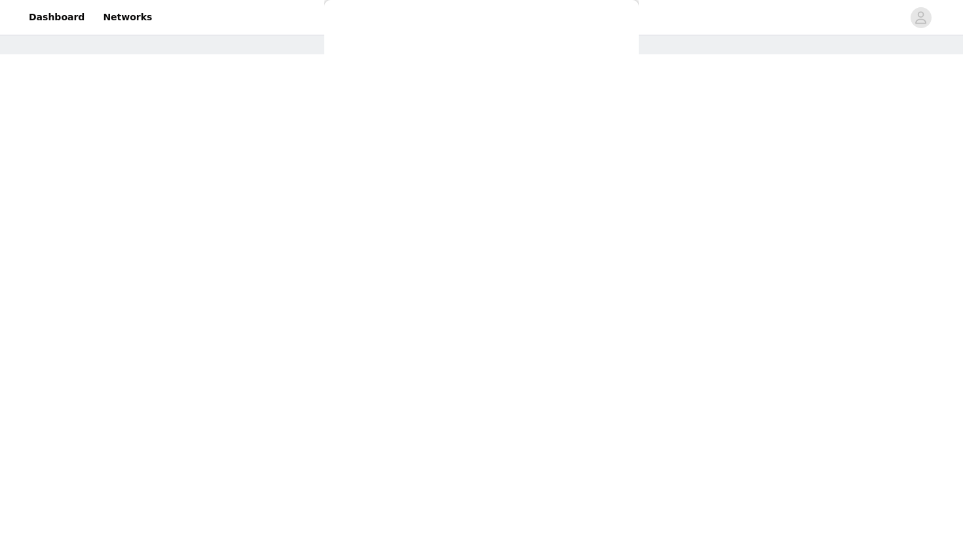
scroll to position [0, 0]
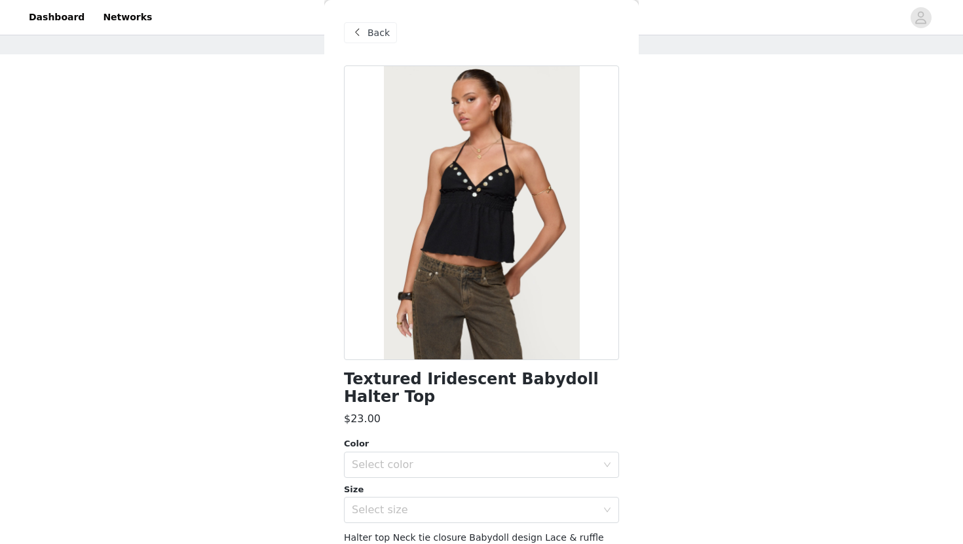
click at [443, 223] on div at bounding box center [481, 213] width 275 height 295
click at [381, 36] on span "Back" at bounding box center [378, 33] width 22 height 14
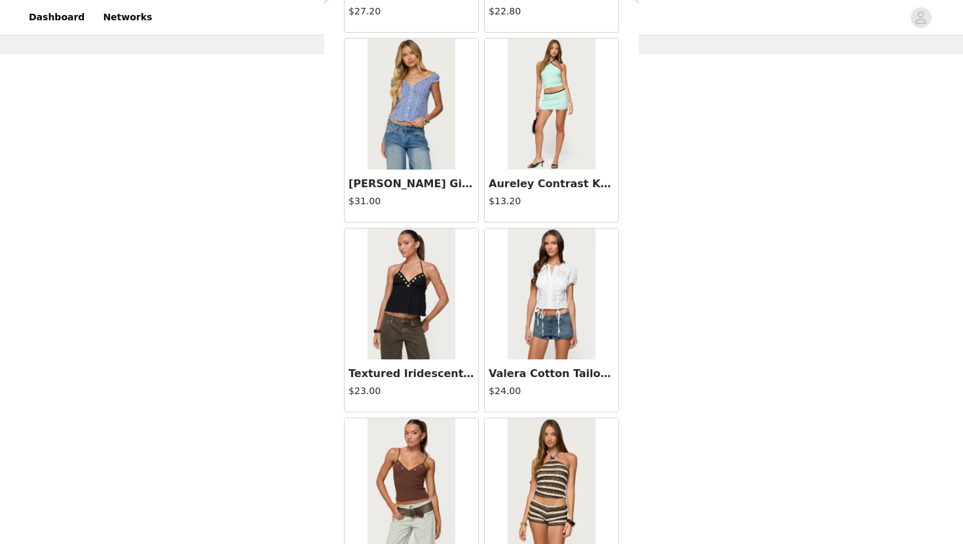
scroll to position [5259, 0]
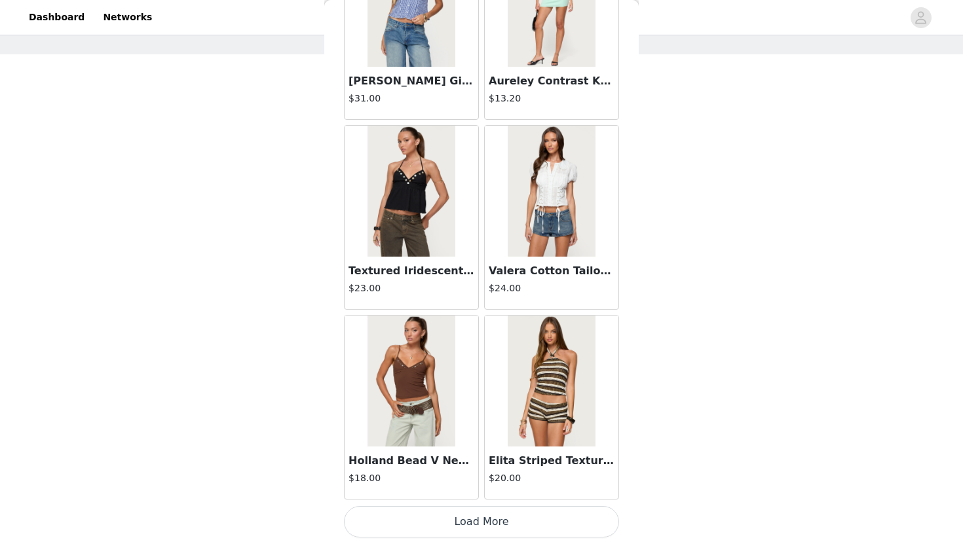
click at [533, 506] on button "Load More" at bounding box center [481, 521] width 275 height 31
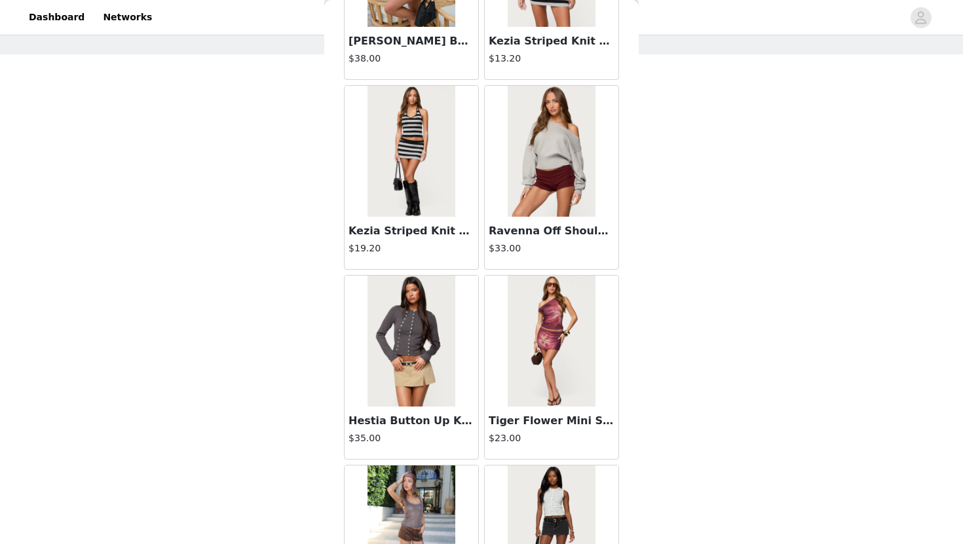
scroll to position [7159, 0]
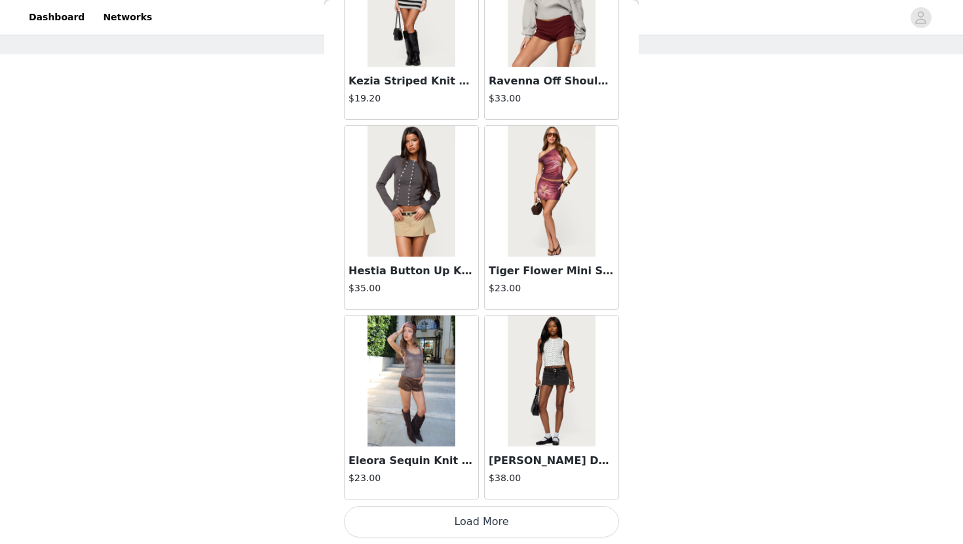
click at [536, 521] on button "Load More" at bounding box center [481, 521] width 275 height 31
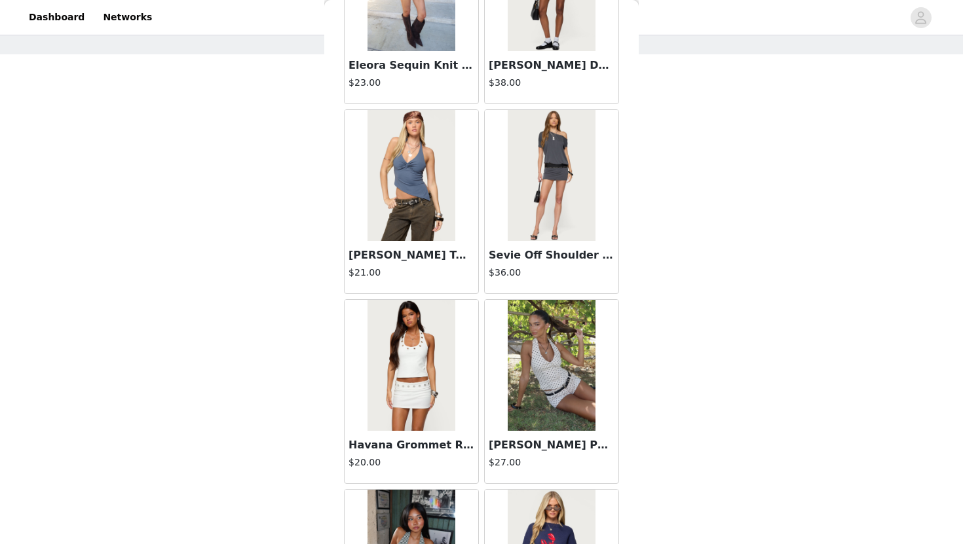
scroll to position [7557, 0]
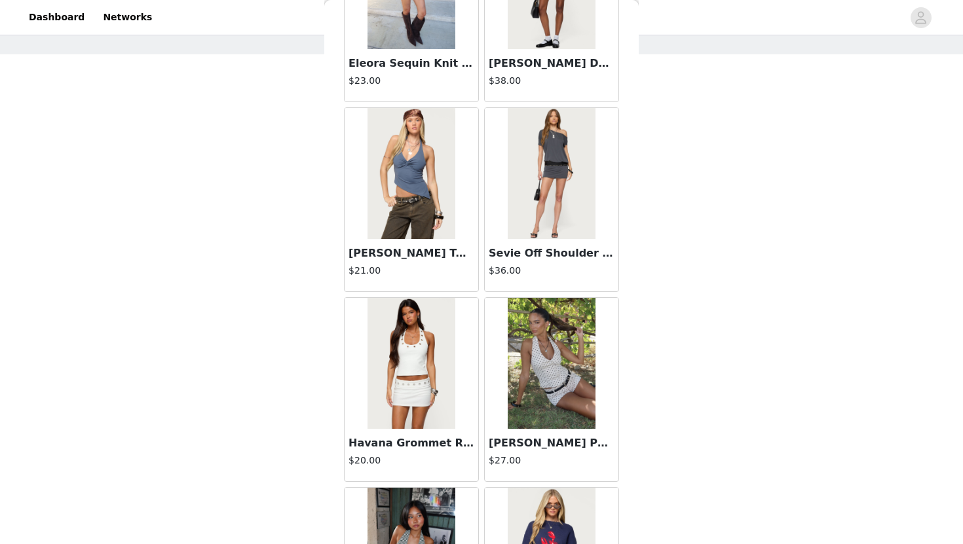
click at [410, 417] on img at bounding box center [410, 363] width 87 height 131
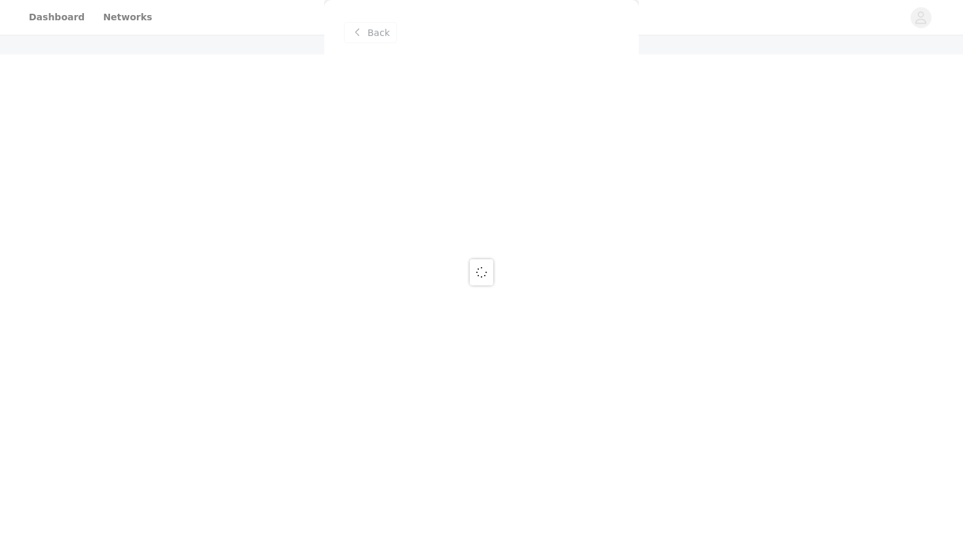
scroll to position [0, 0]
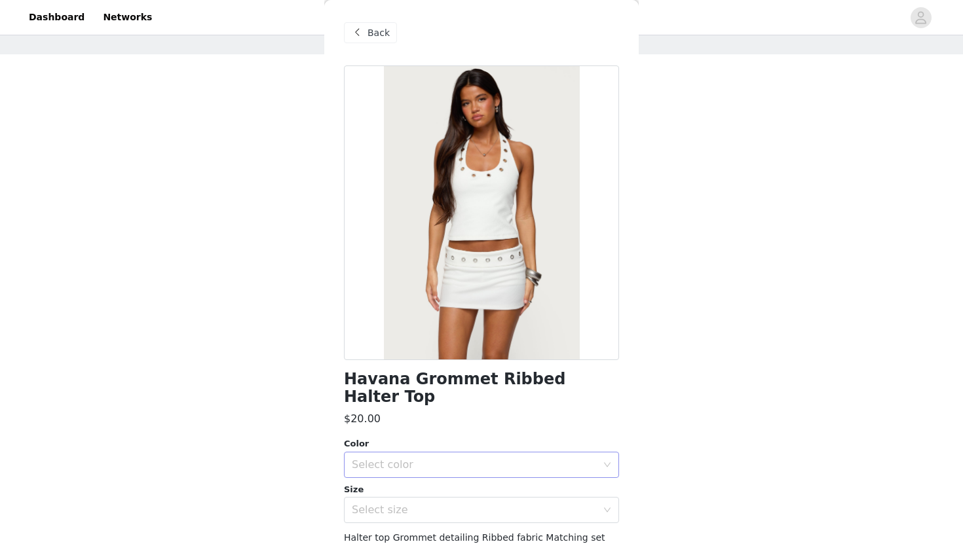
click at [429, 459] on div "Select color" at bounding box center [474, 465] width 245 height 13
click at [433, 466] on li "WHITE" at bounding box center [481, 476] width 275 height 21
click at [419, 498] on div "Select size" at bounding box center [477, 510] width 251 height 25
click at [412, 533] on li "S" at bounding box center [481, 542] width 275 height 21
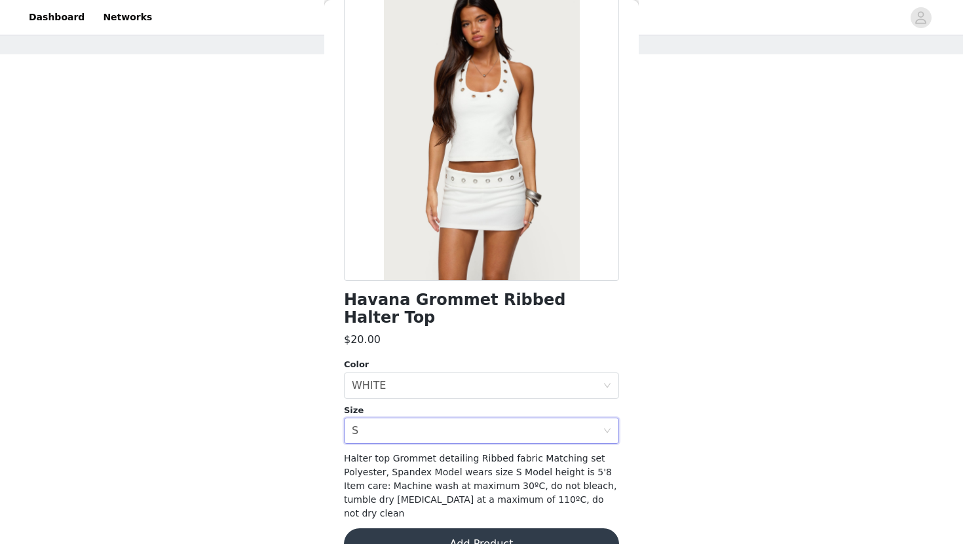
click at [428, 529] on button "Add Product" at bounding box center [481, 544] width 275 height 31
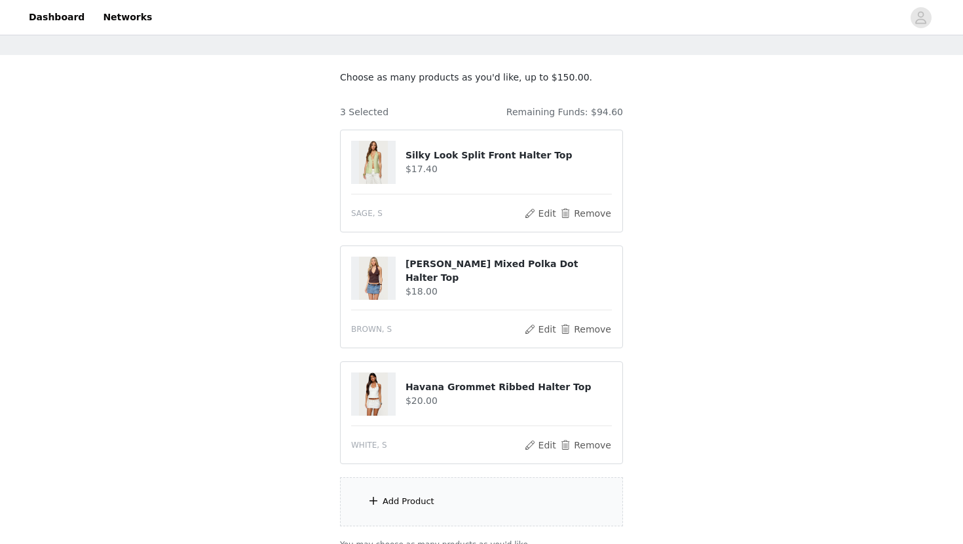
scroll to position [168, 0]
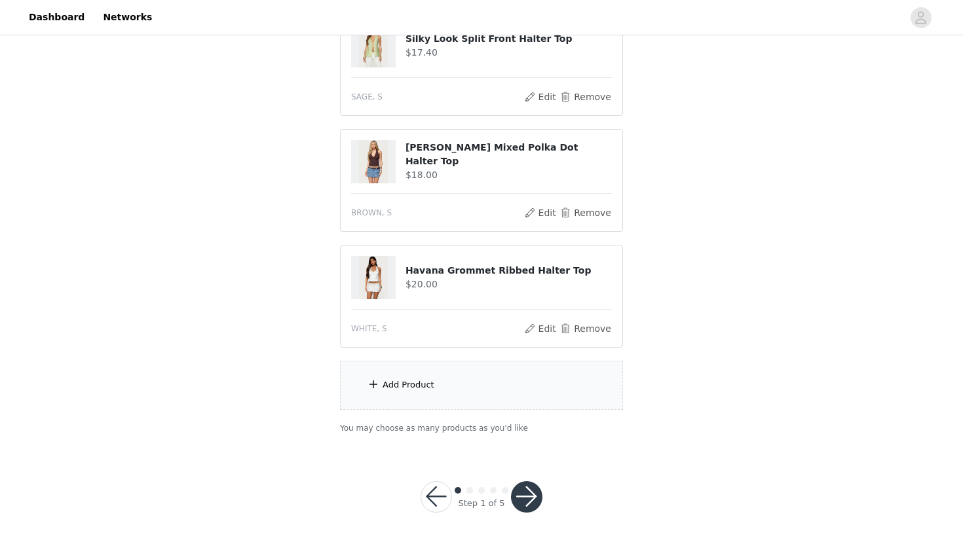
click at [424, 386] on div "Add Product" at bounding box center [409, 385] width 52 height 13
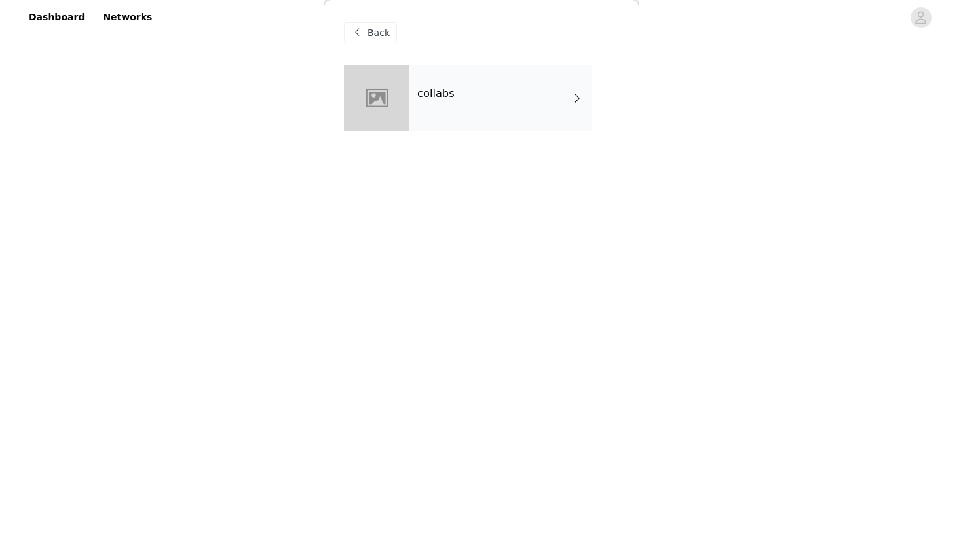
click at [443, 119] on div "collabs" at bounding box center [500, 99] width 182 height 66
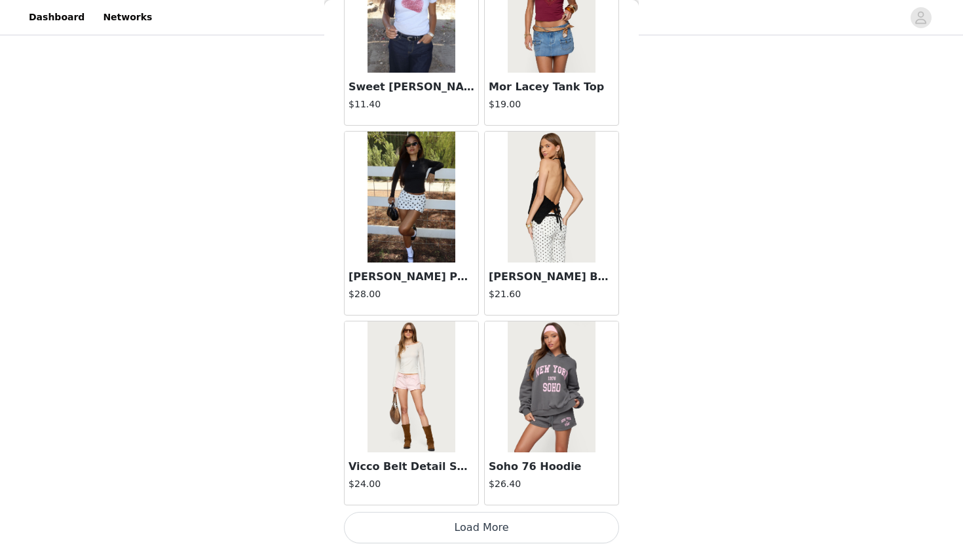
scroll to position [1460, 0]
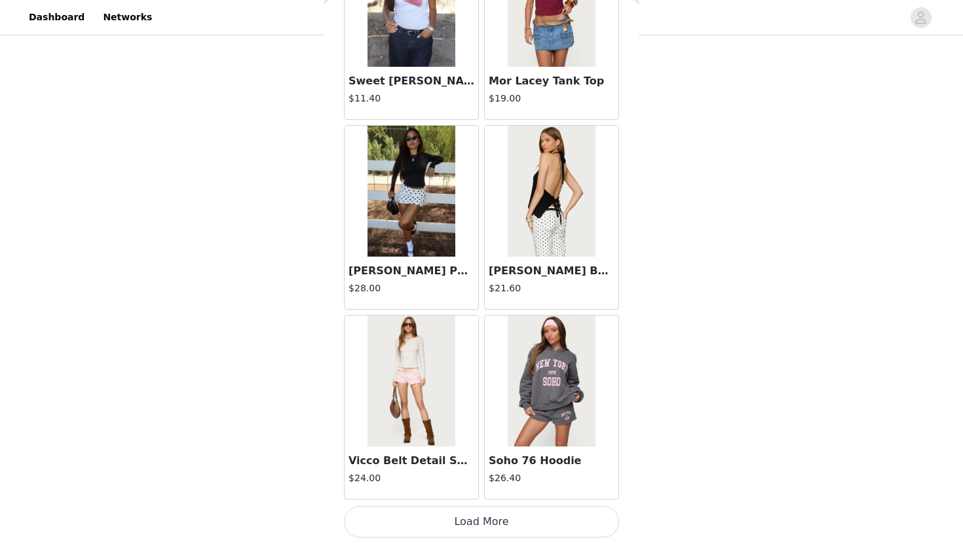
click at [523, 515] on button "Load More" at bounding box center [481, 521] width 275 height 31
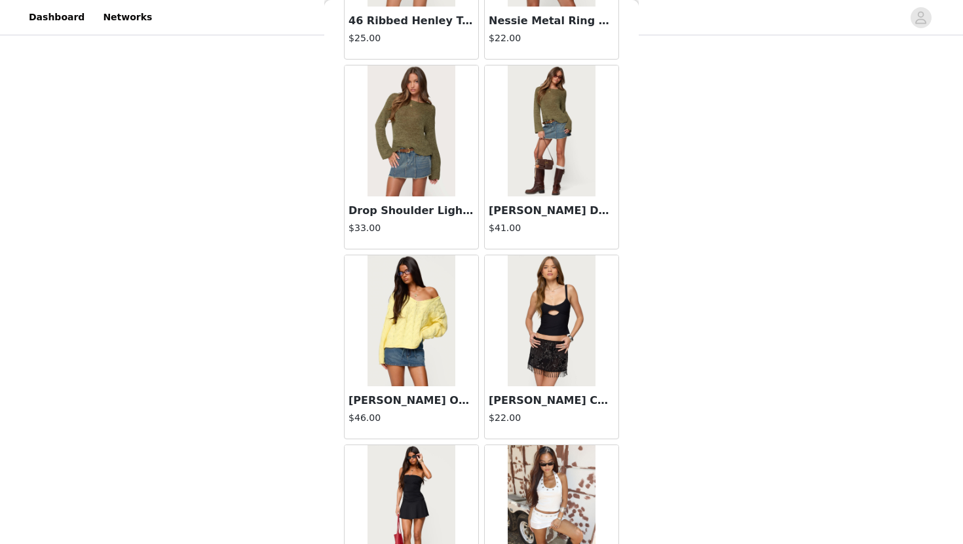
scroll to position [3360, 0]
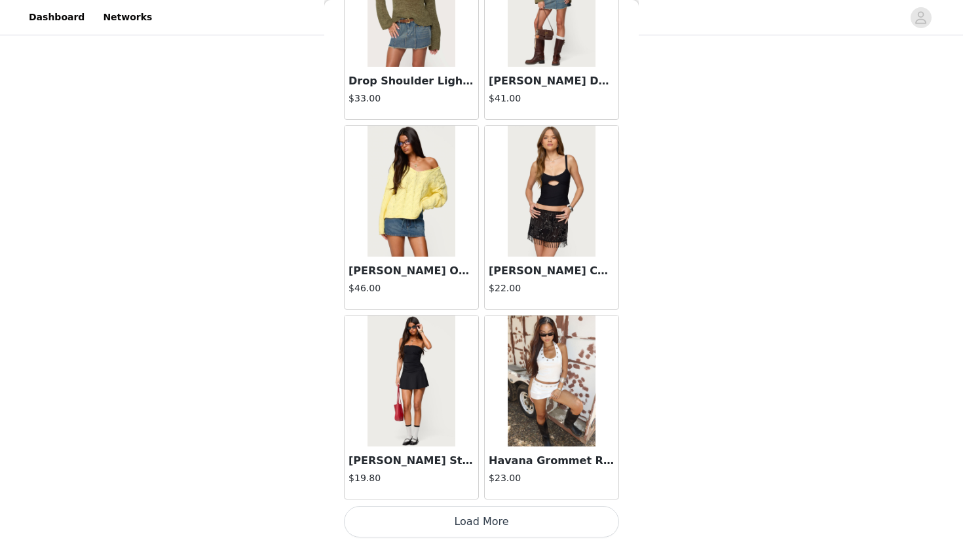
click at [520, 514] on button "Load More" at bounding box center [481, 521] width 275 height 31
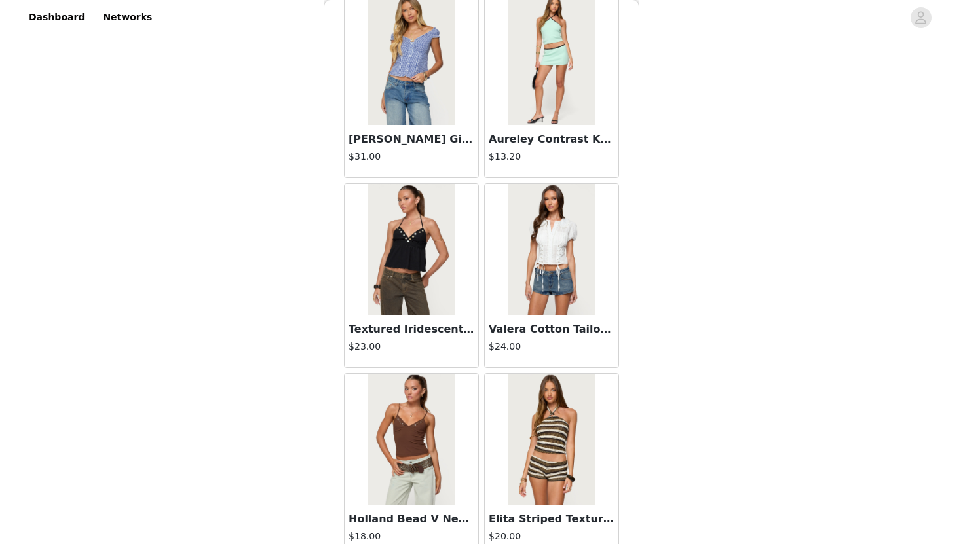
scroll to position [5259, 0]
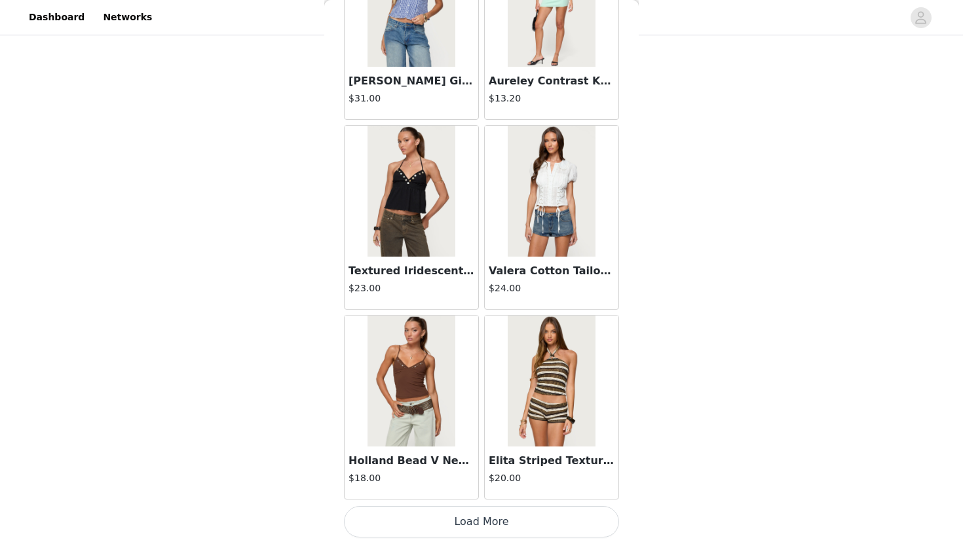
click at [539, 519] on button "Load More" at bounding box center [481, 521] width 275 height 31
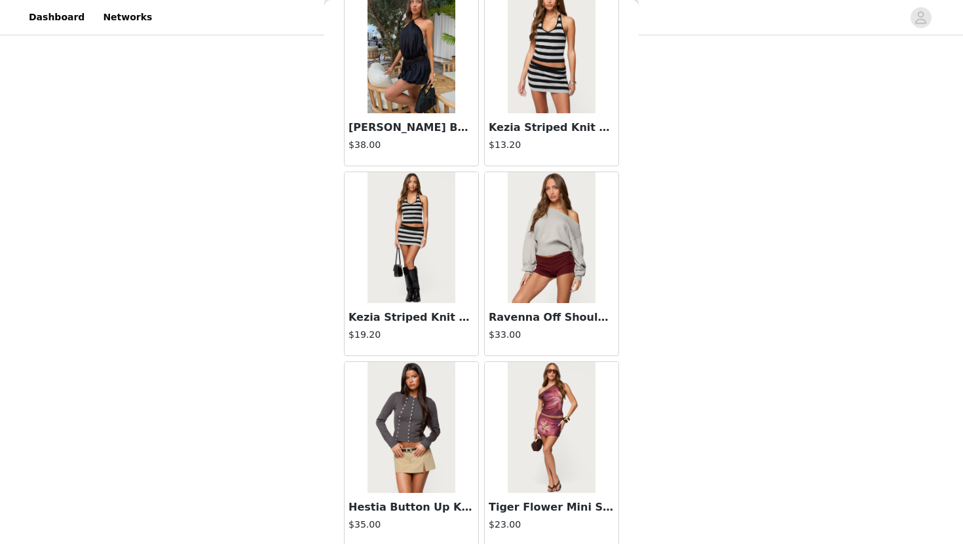
scroll to position [7159, 0]
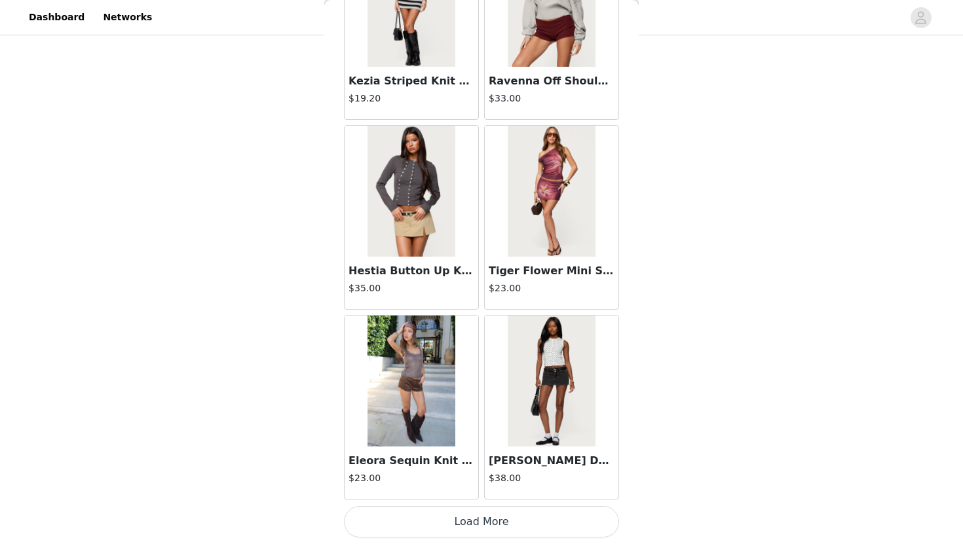
click at [528, 514] on button "Load More" at bounding box center [481, 521] width 275 height 31
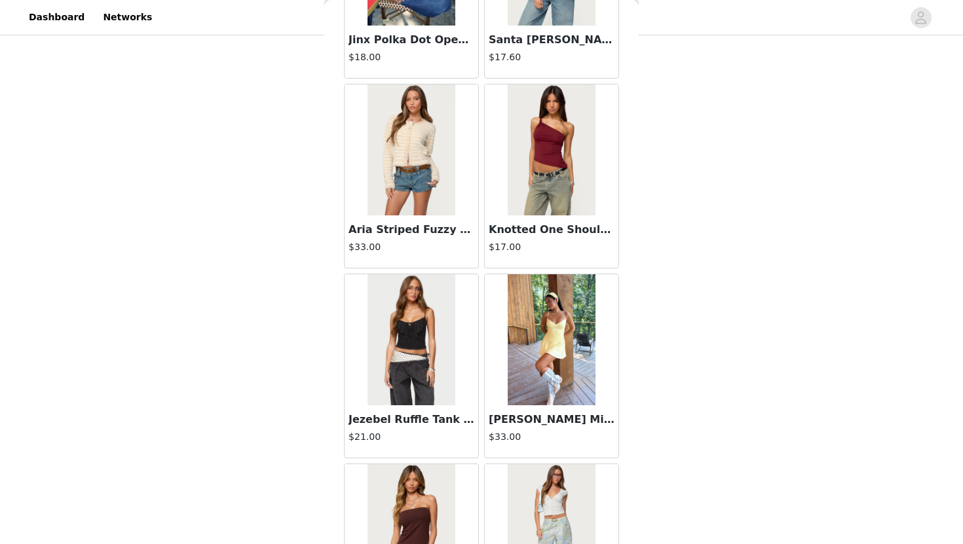
scroll to position [8721, 0]
click at [428, 330] on img at bounding box center [410, 339] width 87 height 131
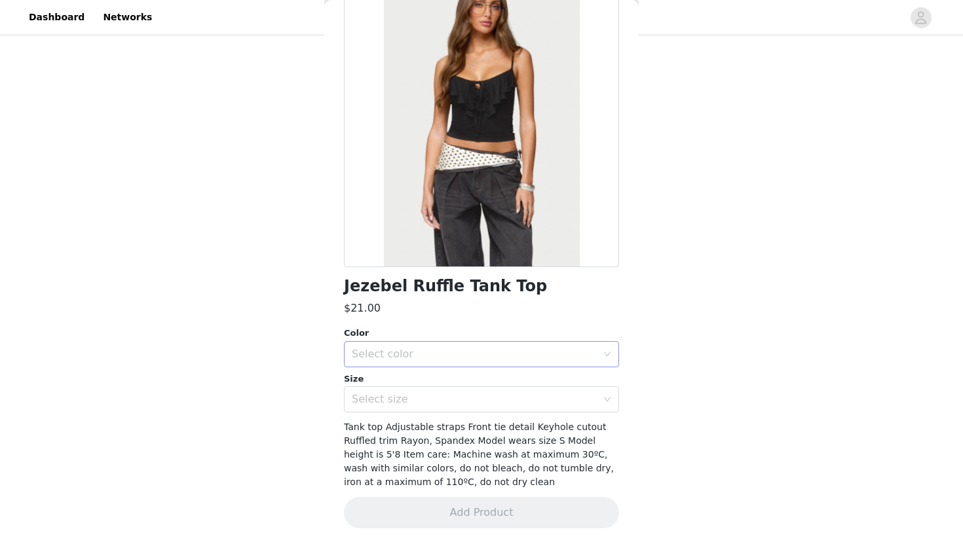
scroll to position [0, 0]
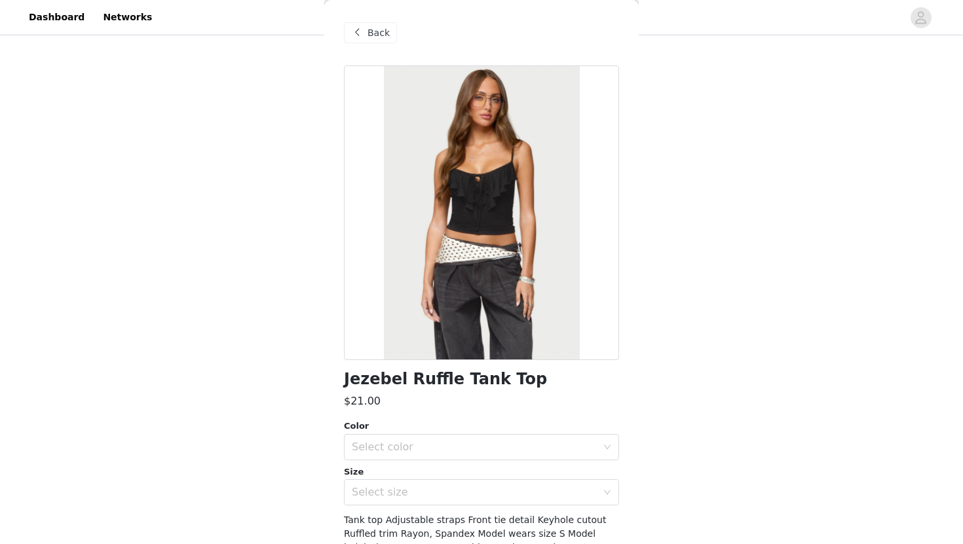
click at [382, 28] on span "Back" at bounding box center [378, 33] width 22 height 14
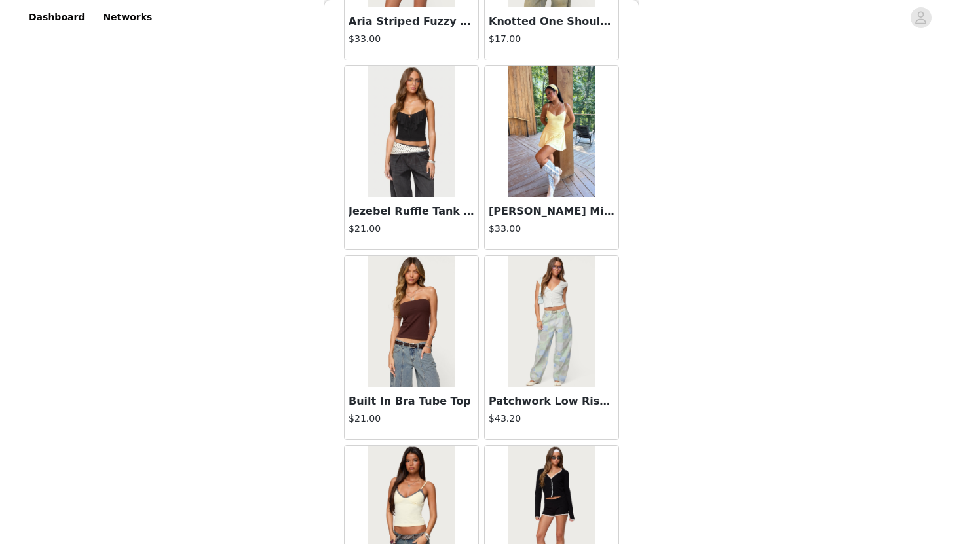
scroll to position [9059, 0]
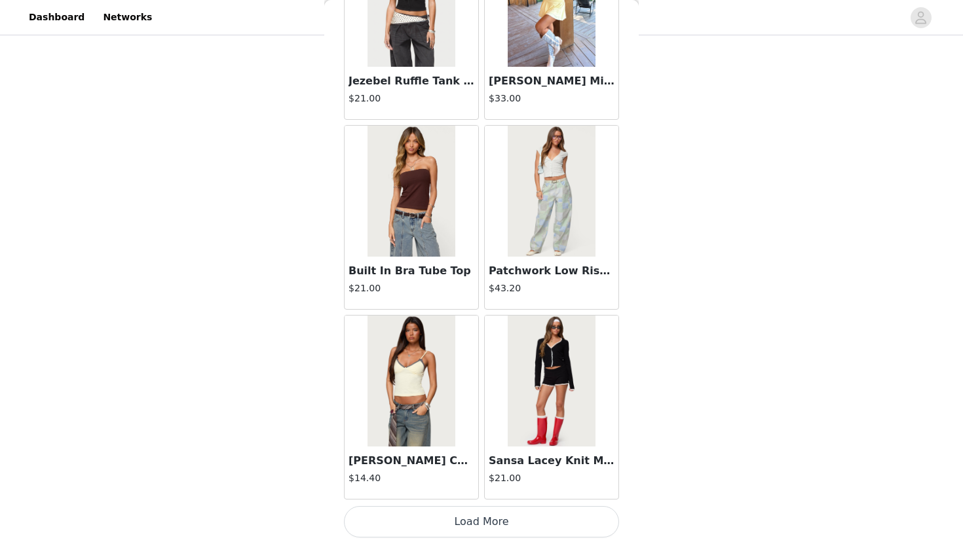
click at [535, 512] on button "Load More" at bounding box center [481, 521] width 275 height 31
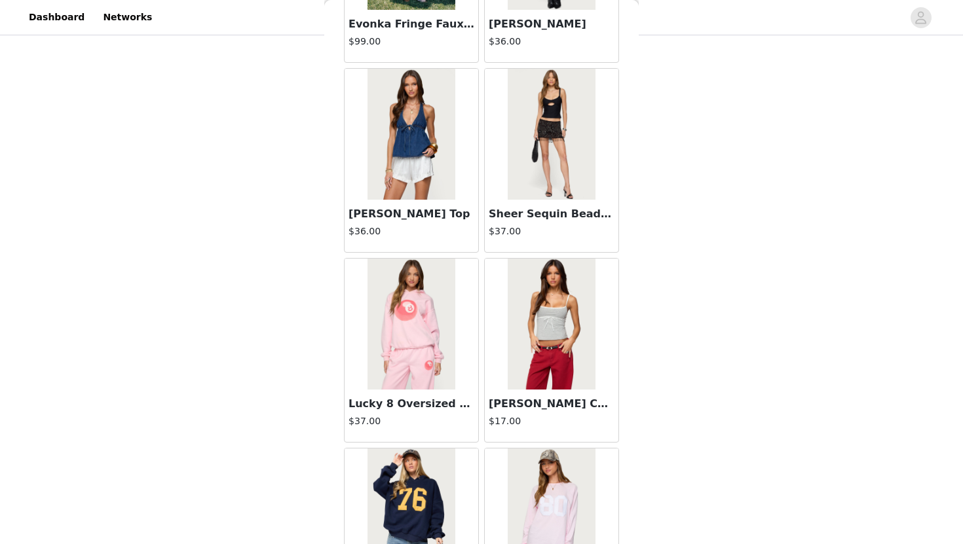
scroll to position [10958, 0]
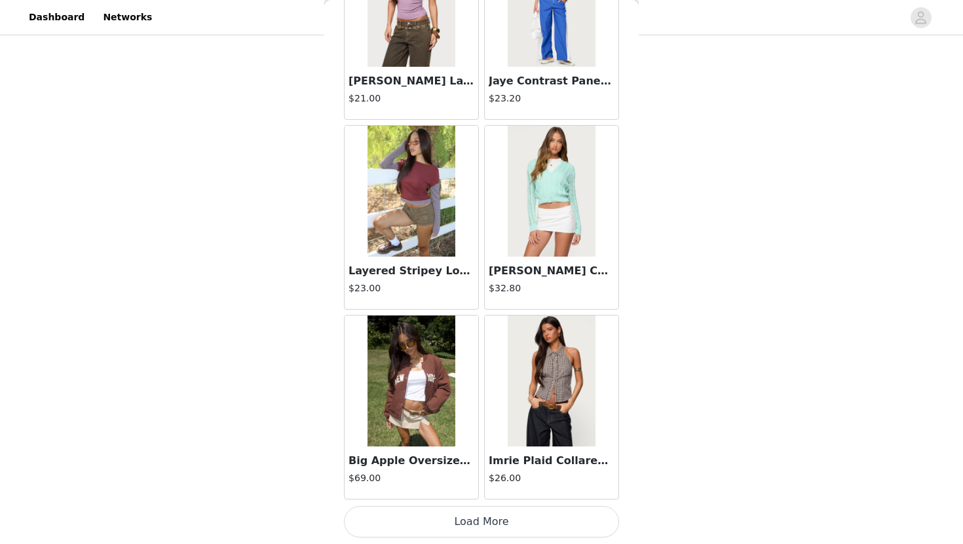
click at [514, 521] on button "Load More" at bounding box center [481, 521] width 275 height 31
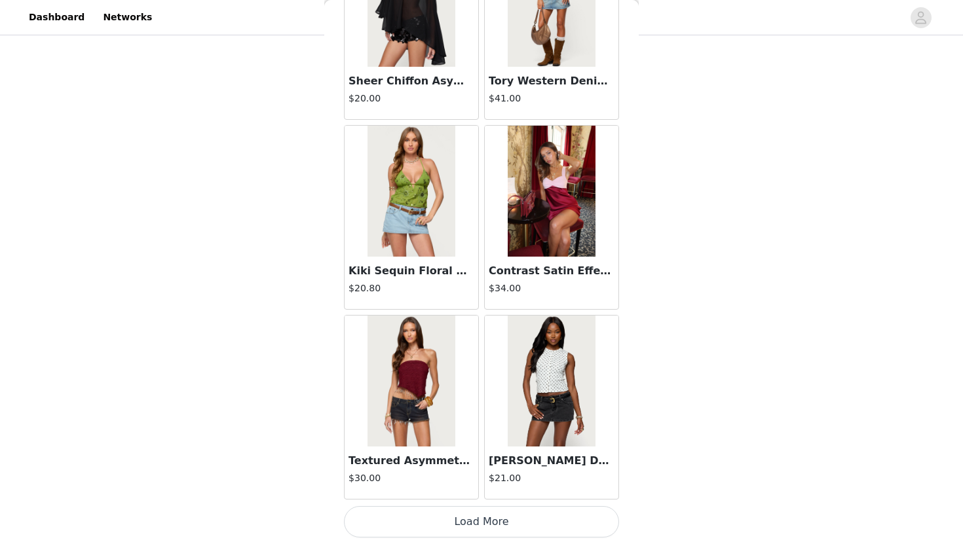
click at [522, 513] on button "Load More" at bounding box center [481, 521] width 275 height 31
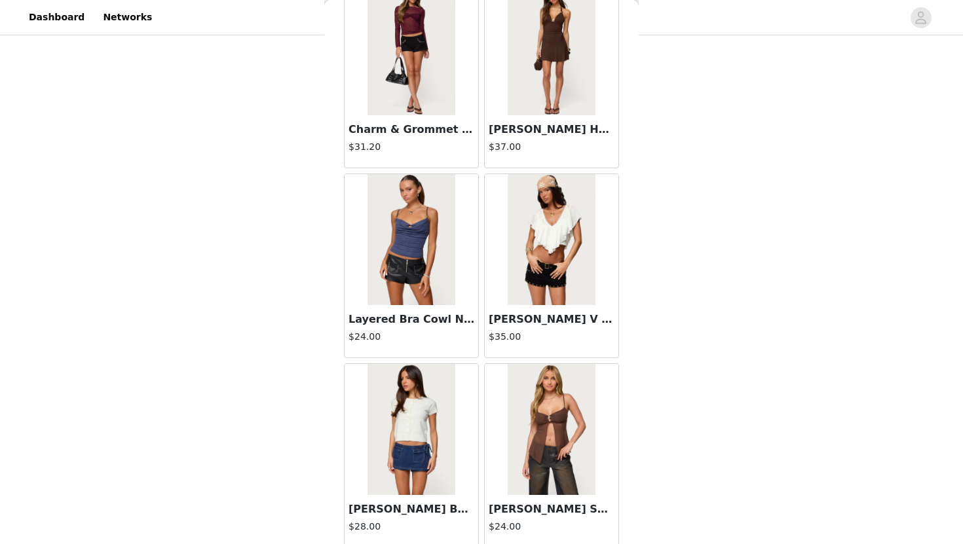
scroll to position [14758, 0]
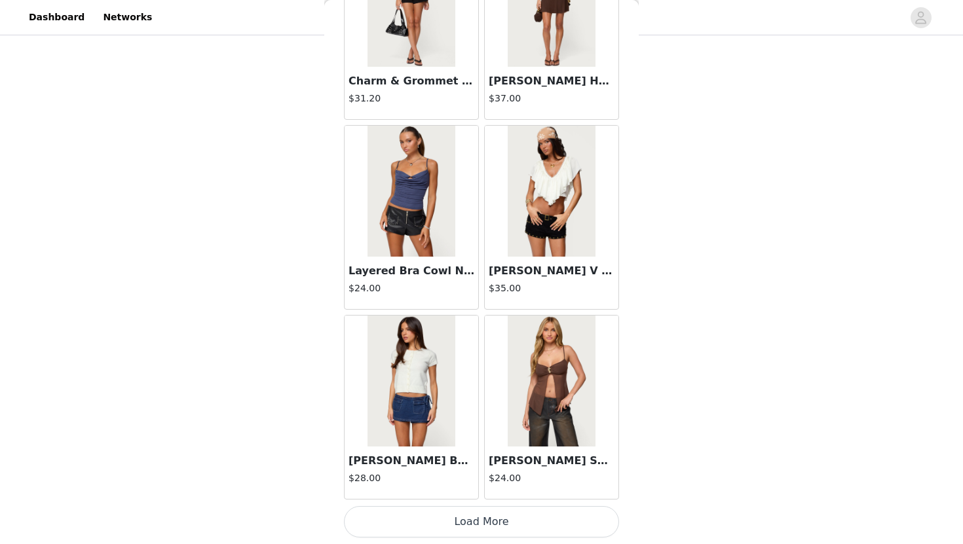
click at [548, 512] on button "Load More" at bounding box center [481, 521] width 275 height 31
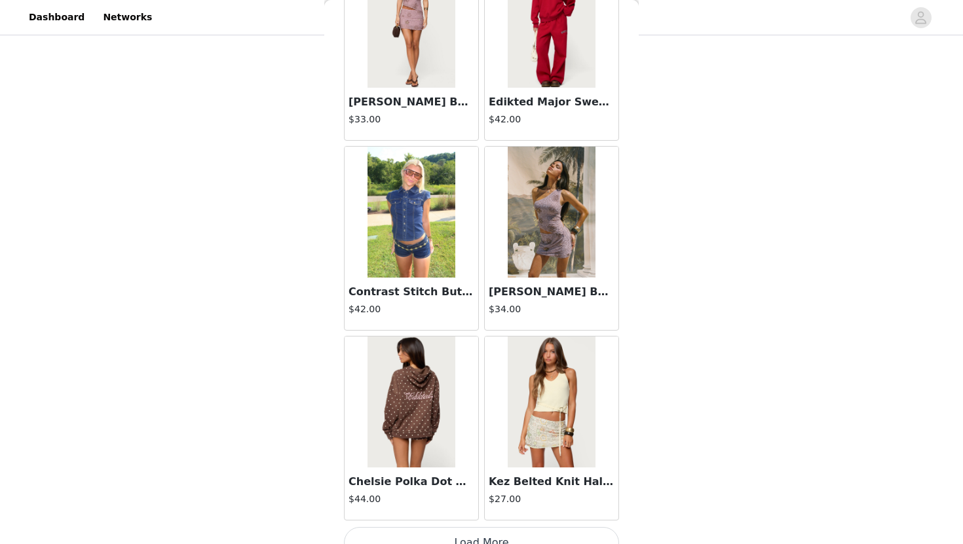
scroll to position [16658, 0]
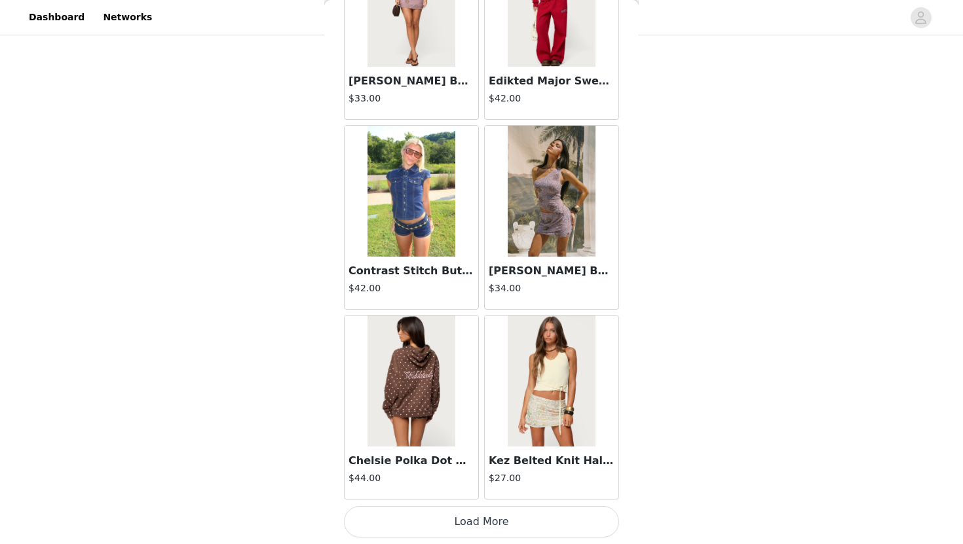
click at [540, 514] on button "Load More" at bounding box center [481, 521] width 275 height 31
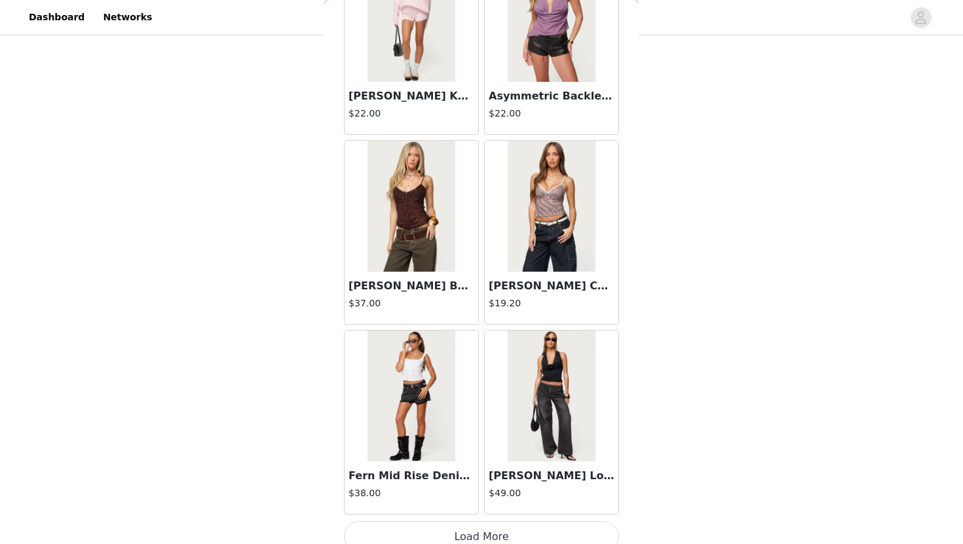
scroll to position [18557, 0]
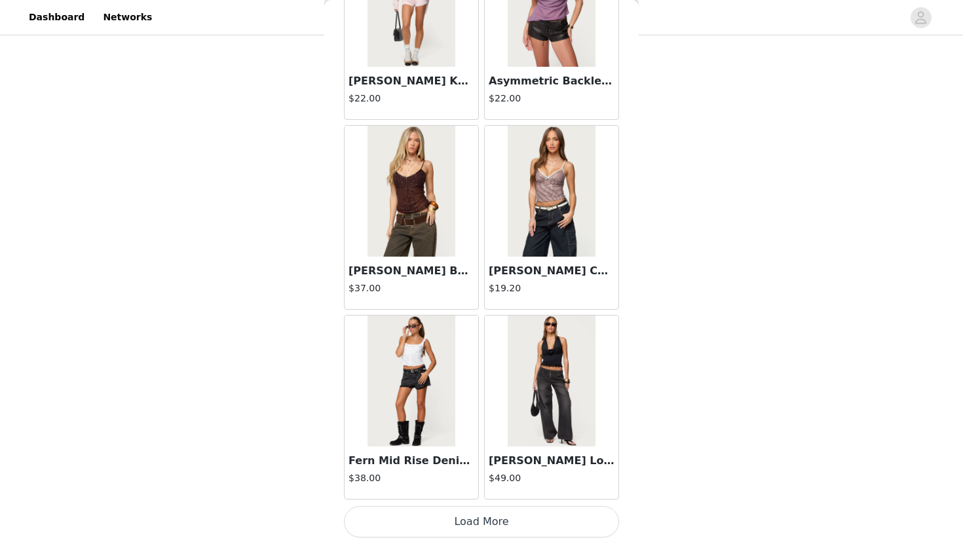
click at [514, 521] on button "Load More" at bounding box center [481, 521] width 275 height 31
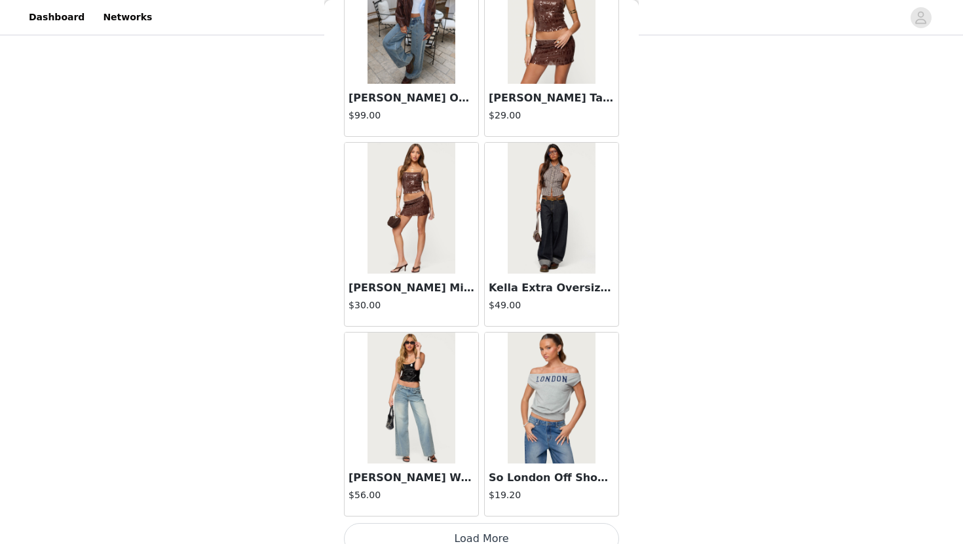
scroll to position [20457, 0]
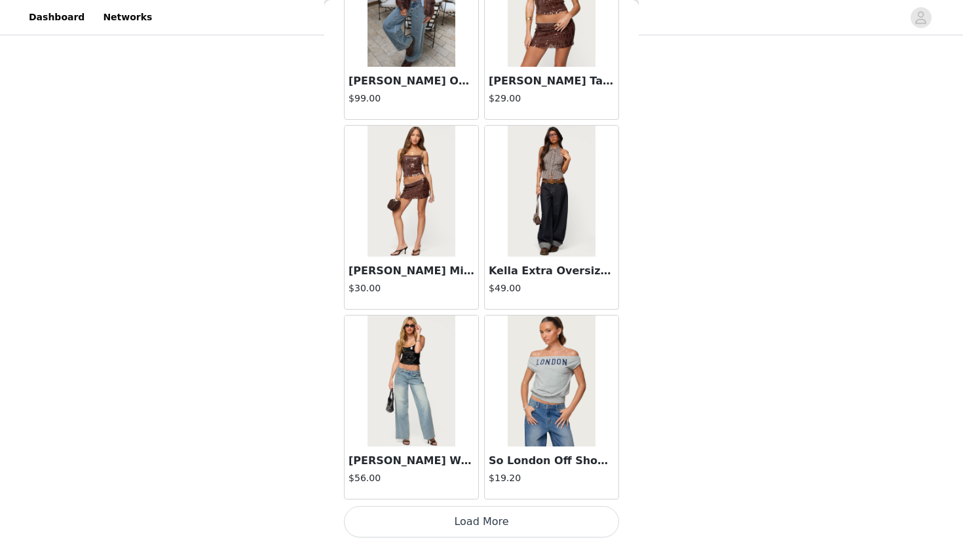
click at [522, 519] on button "Load More" at bounding box center [481, 521] width 275 height 31
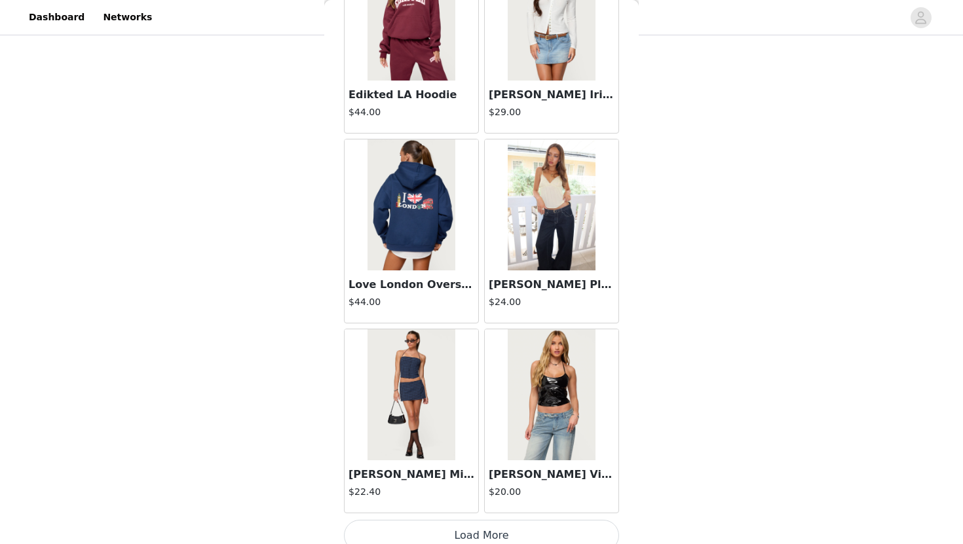
scroll to position [22357, 0]
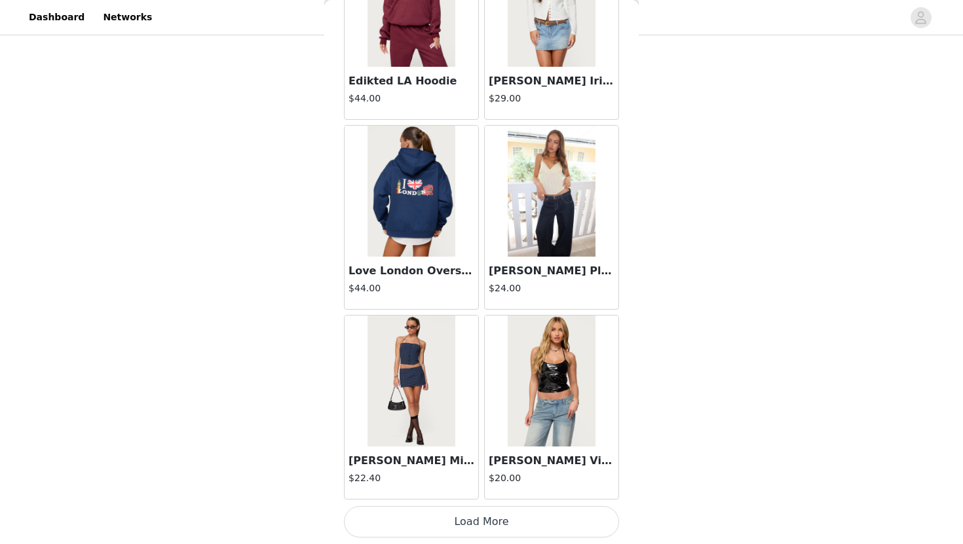
click at [546, 521] on button "Load More" at bounding box center [481, 521] width 275 height 31
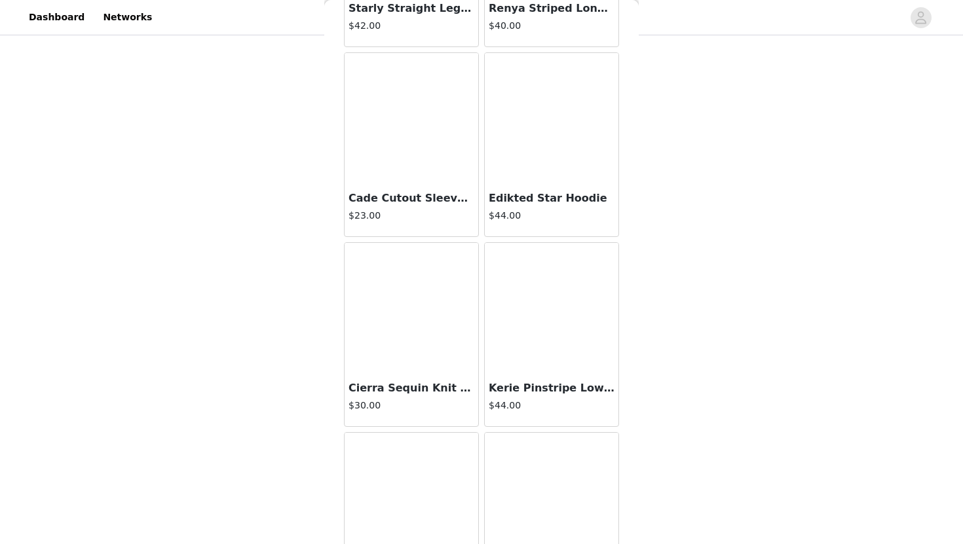
scroll to position [24256, 0]
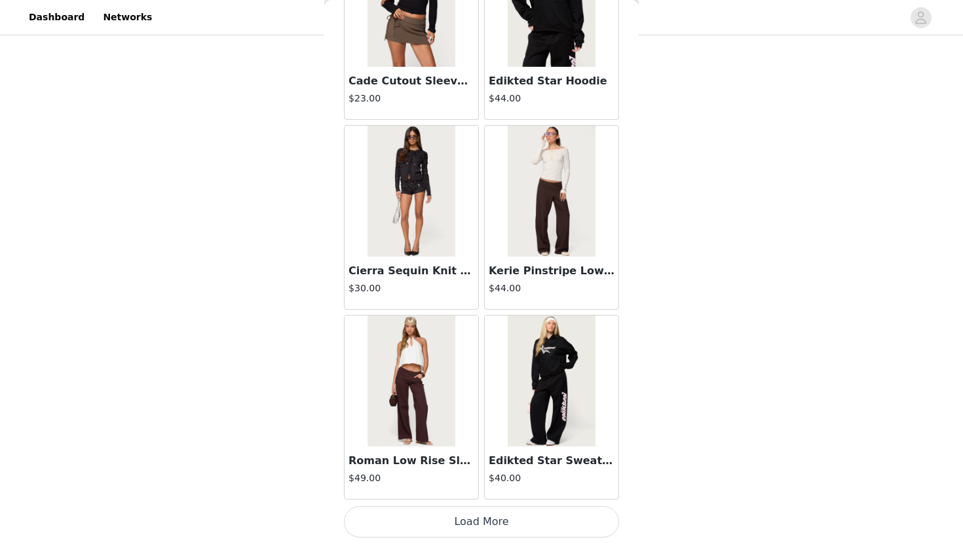
click at [508, 519] on button "Load More" at bounding box center [481, 521] width 275 height 31
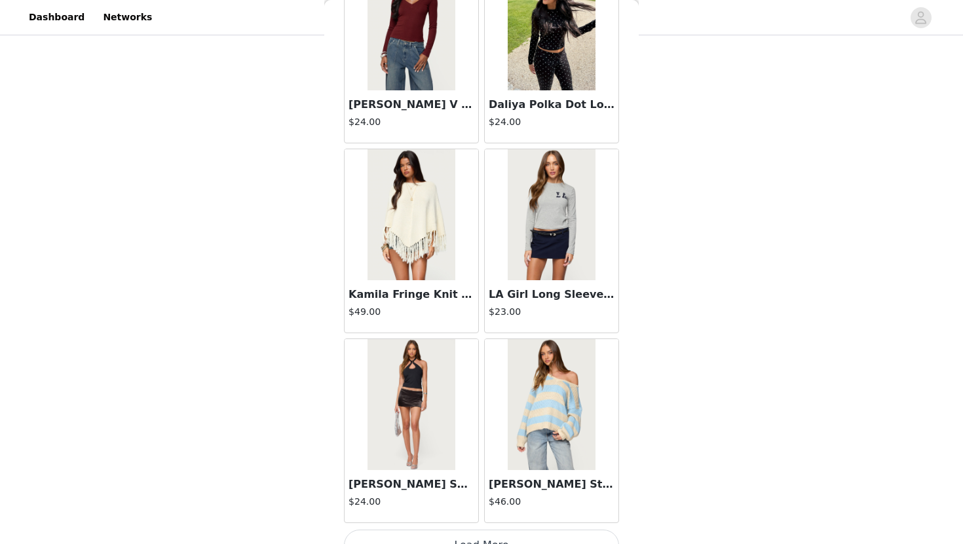
scroll to position [26156, 0]
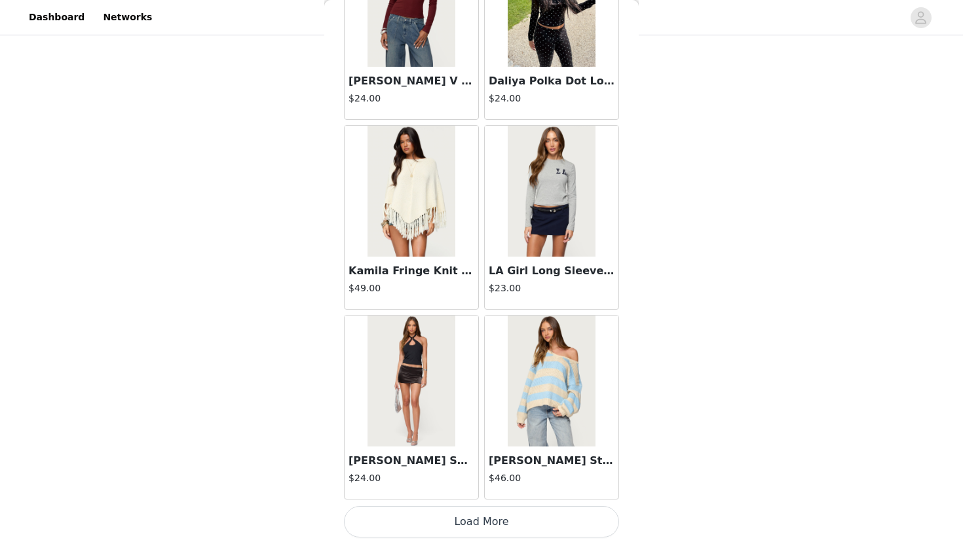
click at [512, 509] on button "Load More" at bounding box center [481, 521] width 275 height 31
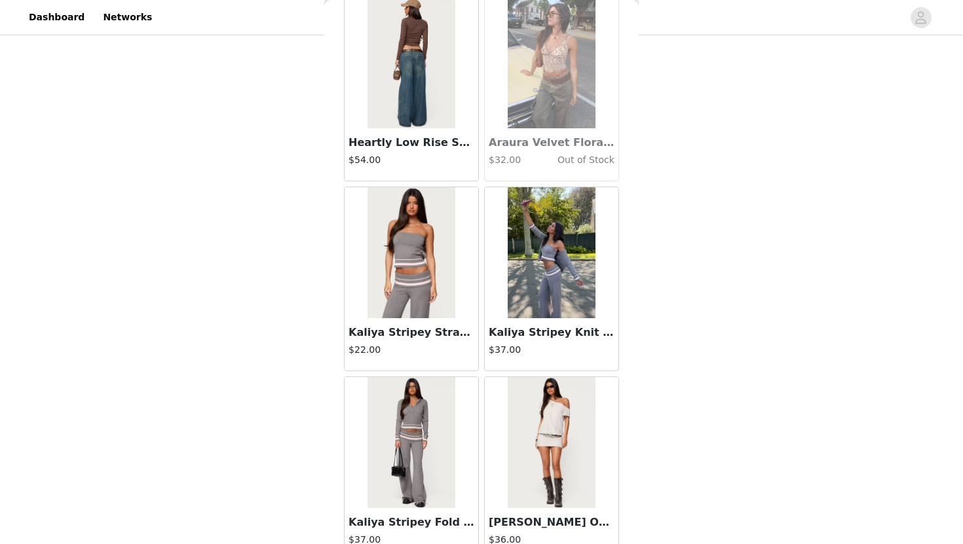
scroll to position [28056, 0]
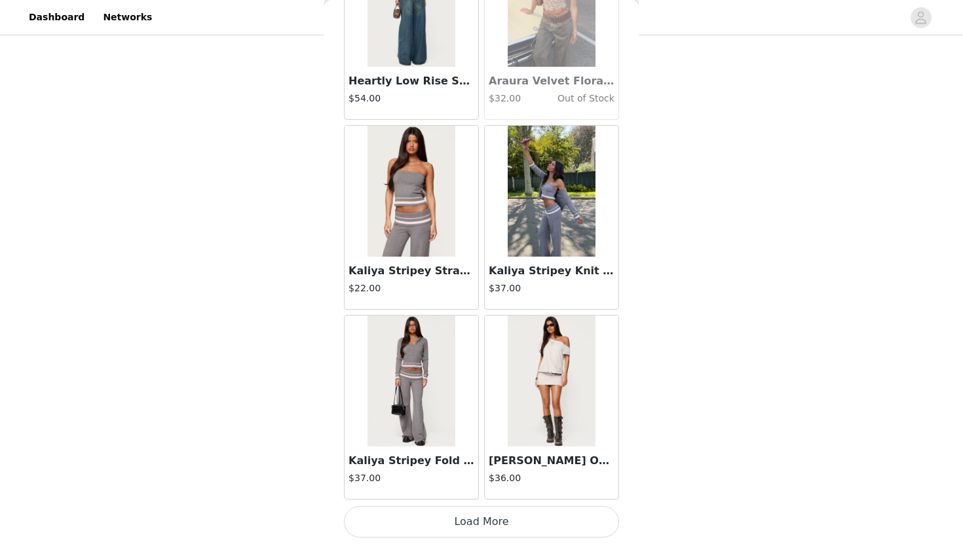
click at [501, 520] on button "Load More" at bounding box center [481, 521] width 275 height 31
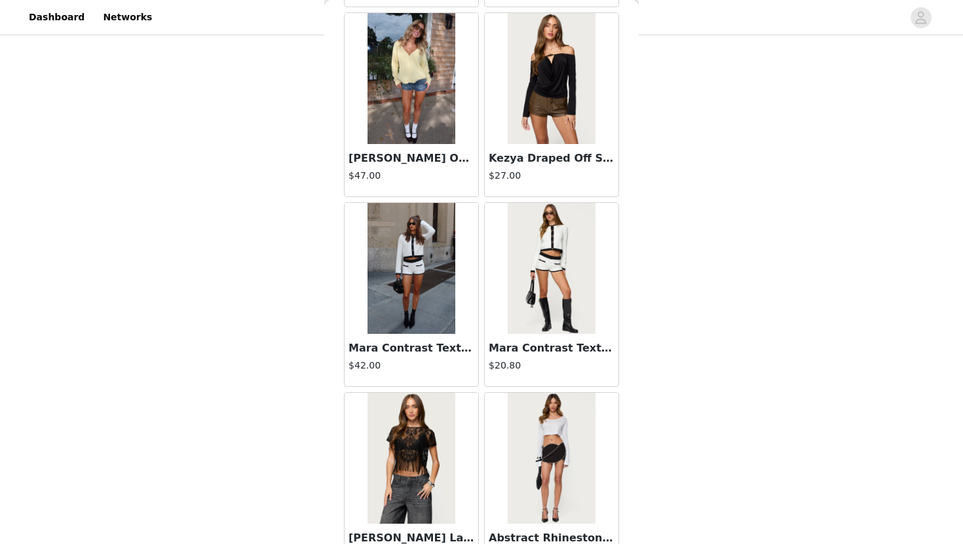
scroll to position [29955, 0]
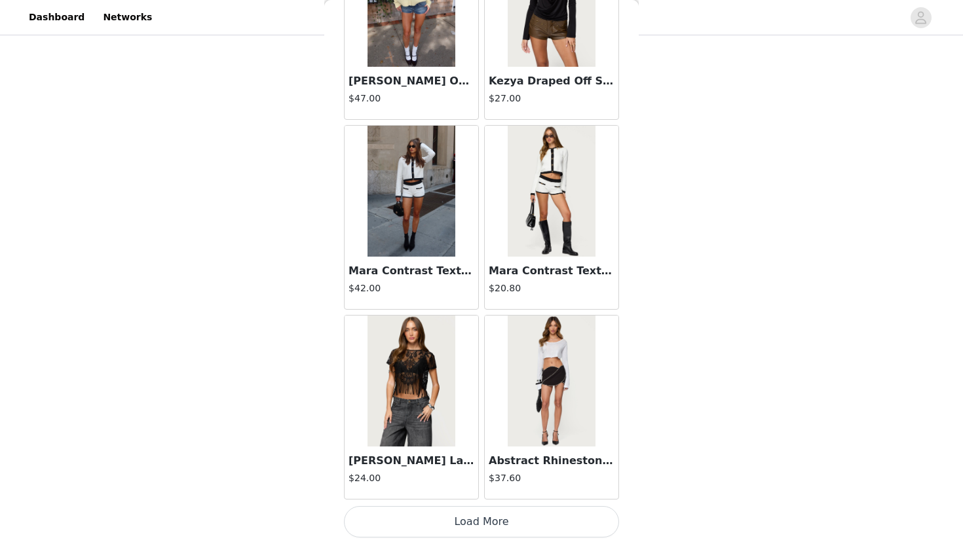
click at [565, 521] on button "Load More" at bounding box center [481, 521] width 275 height 31
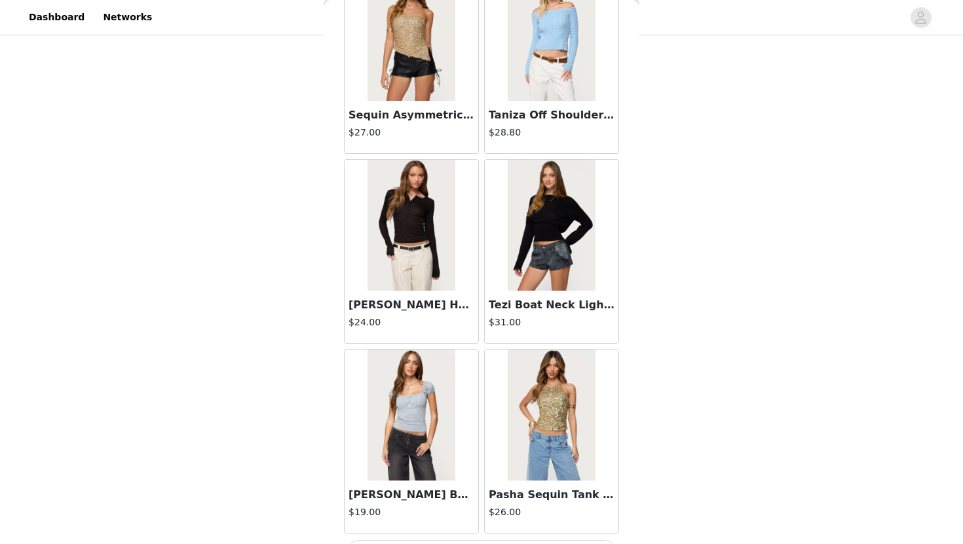
scroll to position [31855, 0]
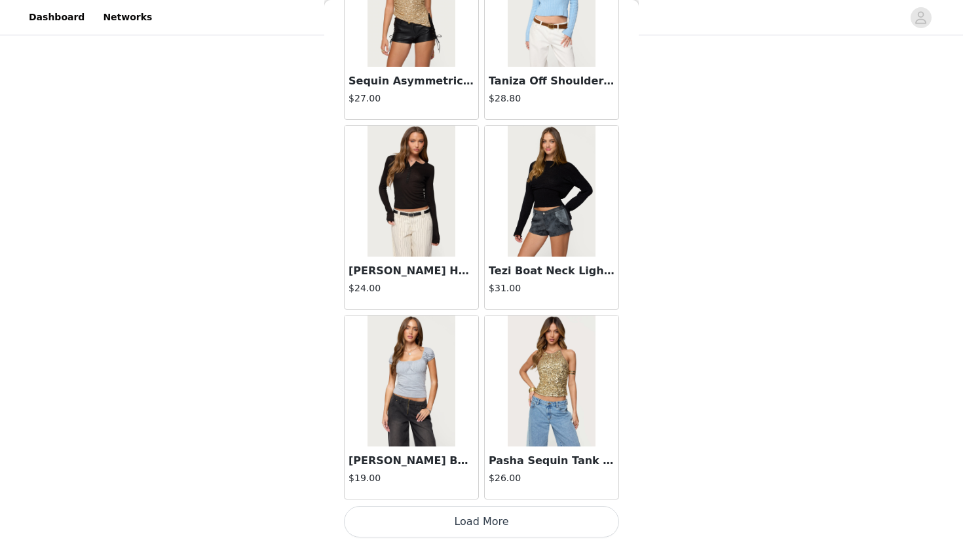
click at [544, 515] on button "Load More" at bounding box center [481, 521] width 275 height 31
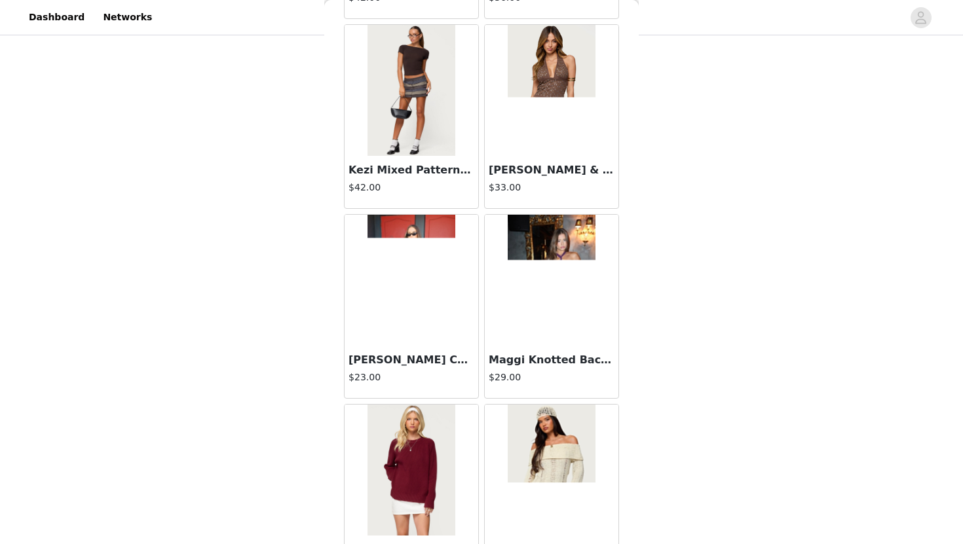
scroll to position [33755, 0]
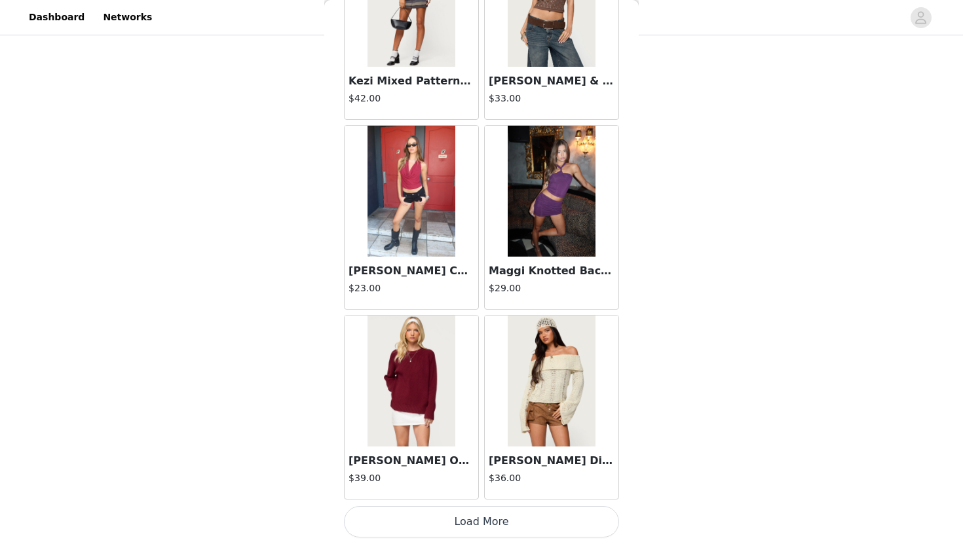
click at [494, 520] on button "Load More" at bounding box center [481, 521] width 275 height 31
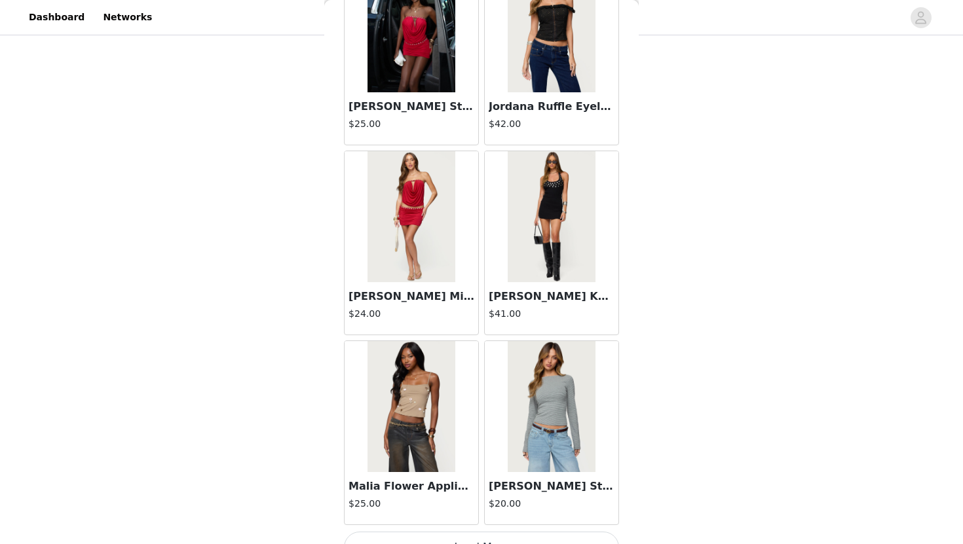
scroll to position [35654, 0]
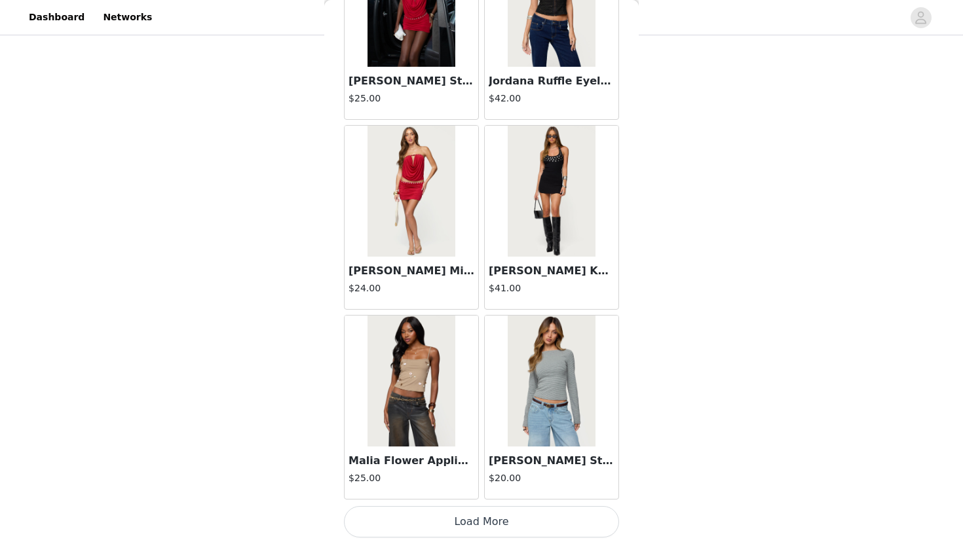
click at [466, 516] on button "Load More" at bounding box center [481, 521] width 275 height 31
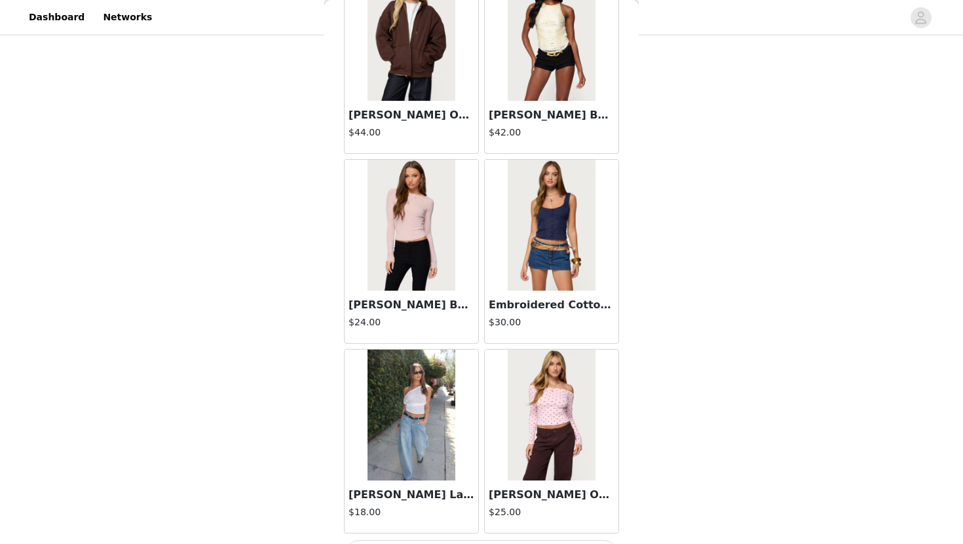
scroll to position [37554, 0]
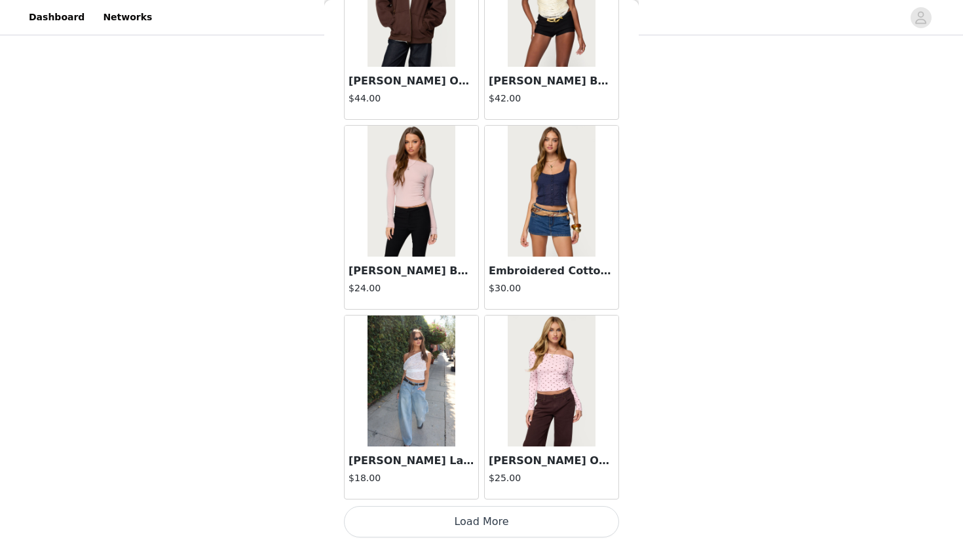
click at [496, 519] on button "Load More" at bounding box center [481, 521] width 275 height 31
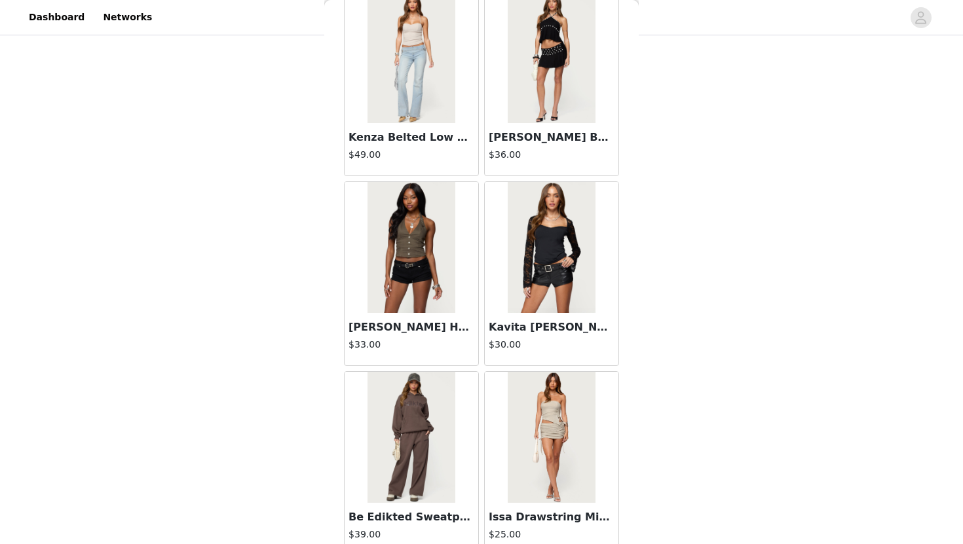
scroll to position [39454, 0]
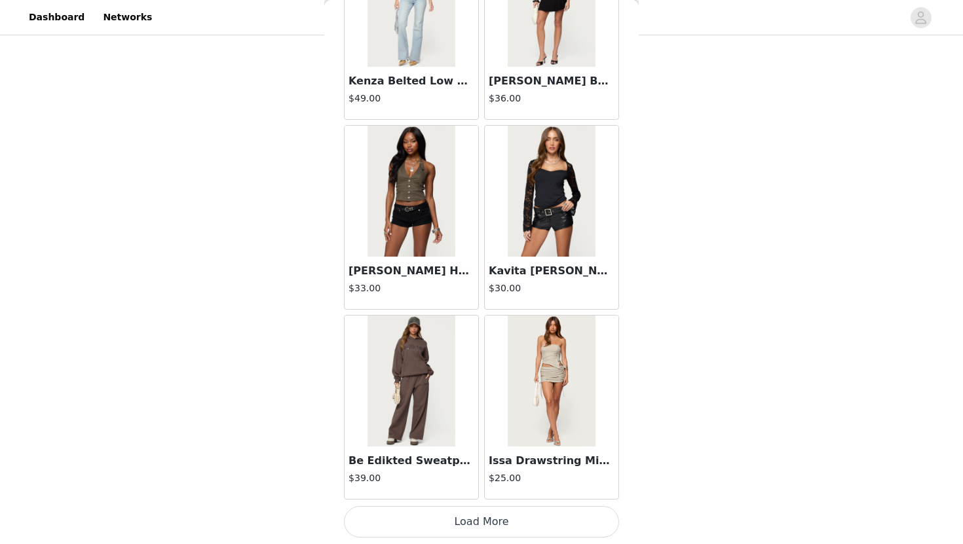
click at [542, 516] on button "Load More" at bounding box center [481, 521] width 275 height 31
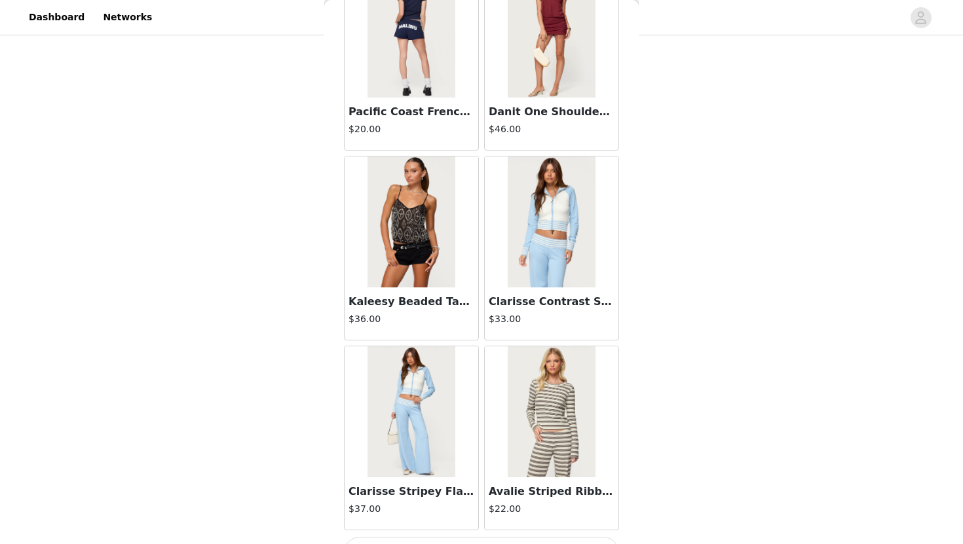
scroll to position [41353, 0]
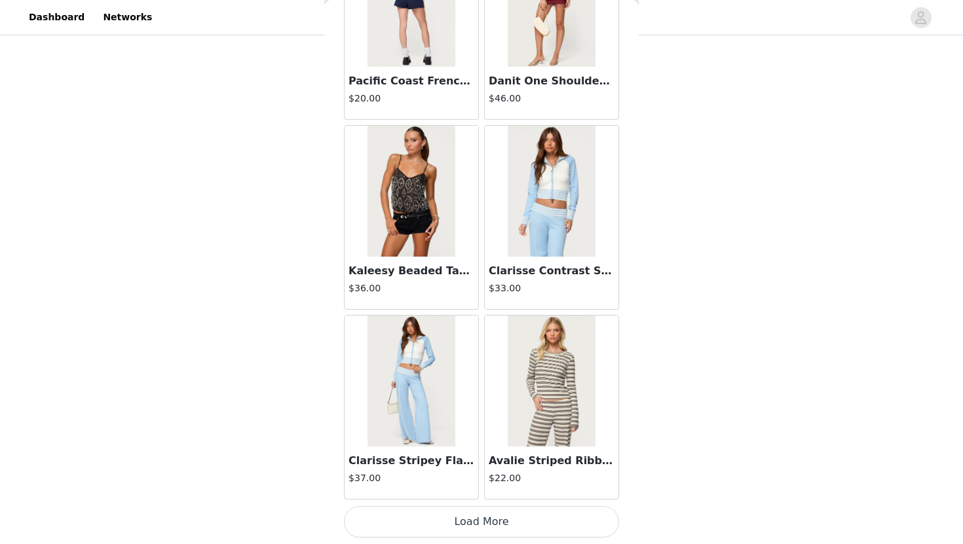
click at [535, 515] on button "Load More" at bounding box center [481, 521] width 275 height 31
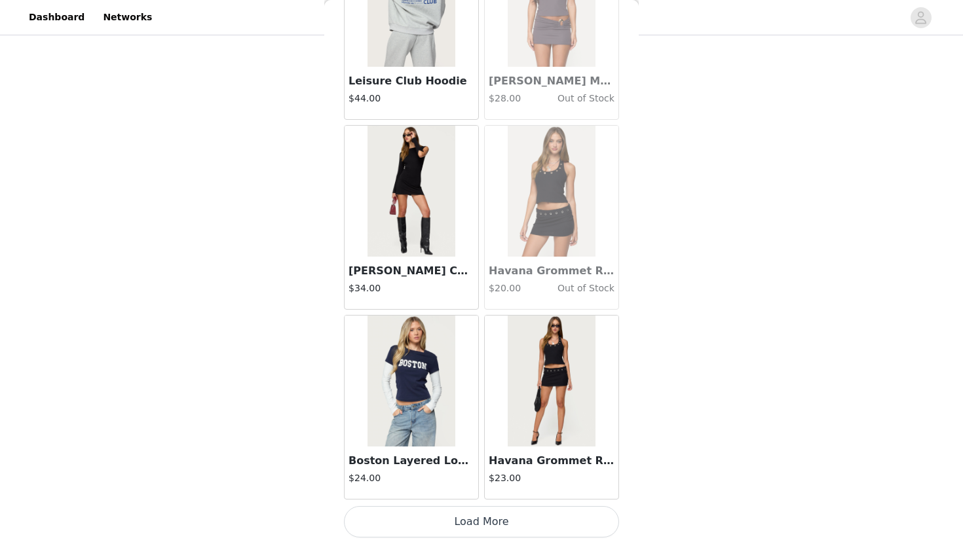
scroll to position [43250, 0]
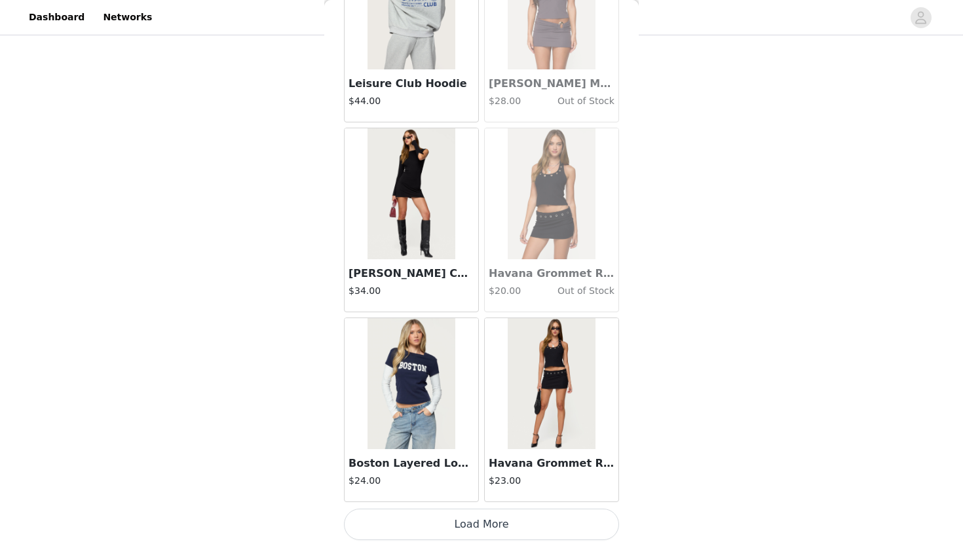
click at [512, 518] on button "Load More" at bounding box center [481, 524] width 275 height 31
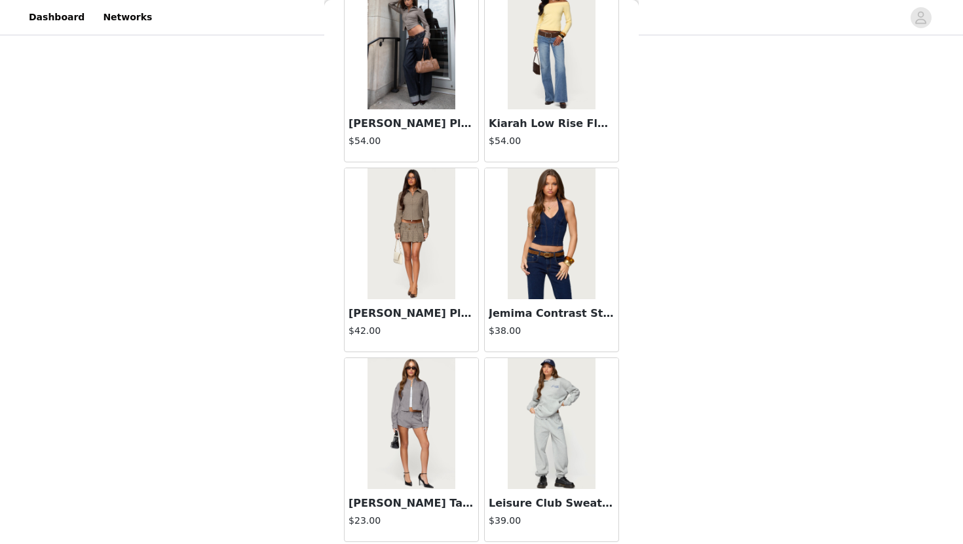
scroll to position [44921, 0]
